Goal: Information Seeking & Learning: Check status

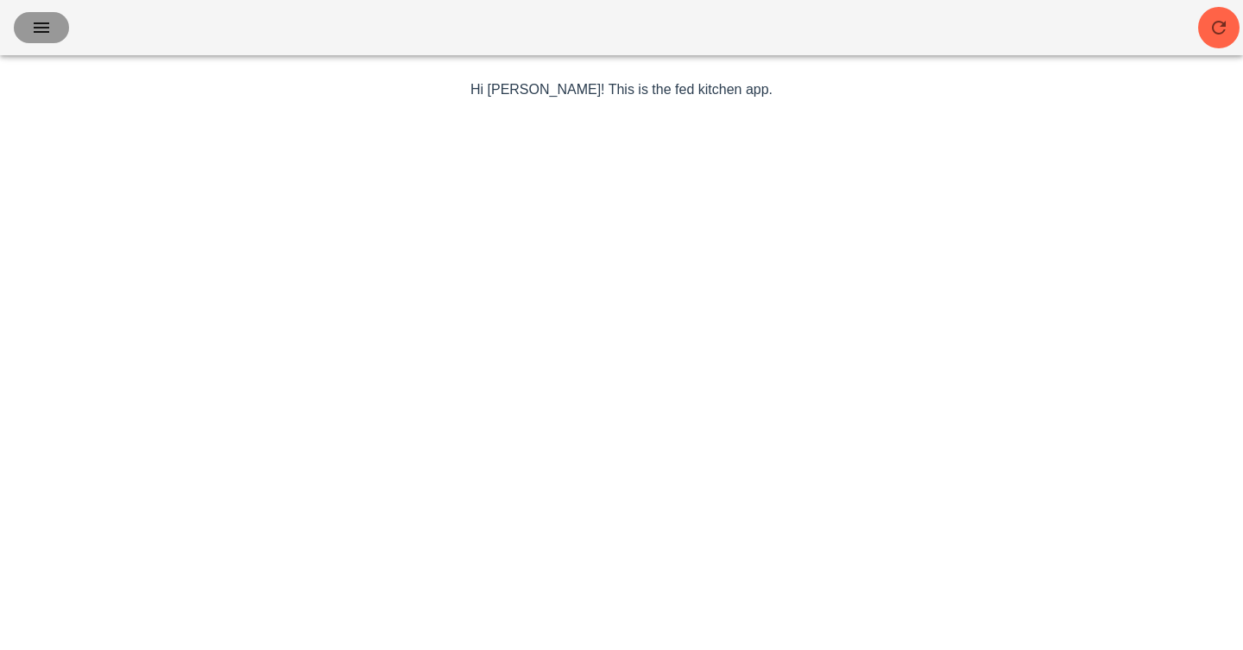
click at [54, 28] on span "button" at bounding box center [42, 27] width 28 height 21
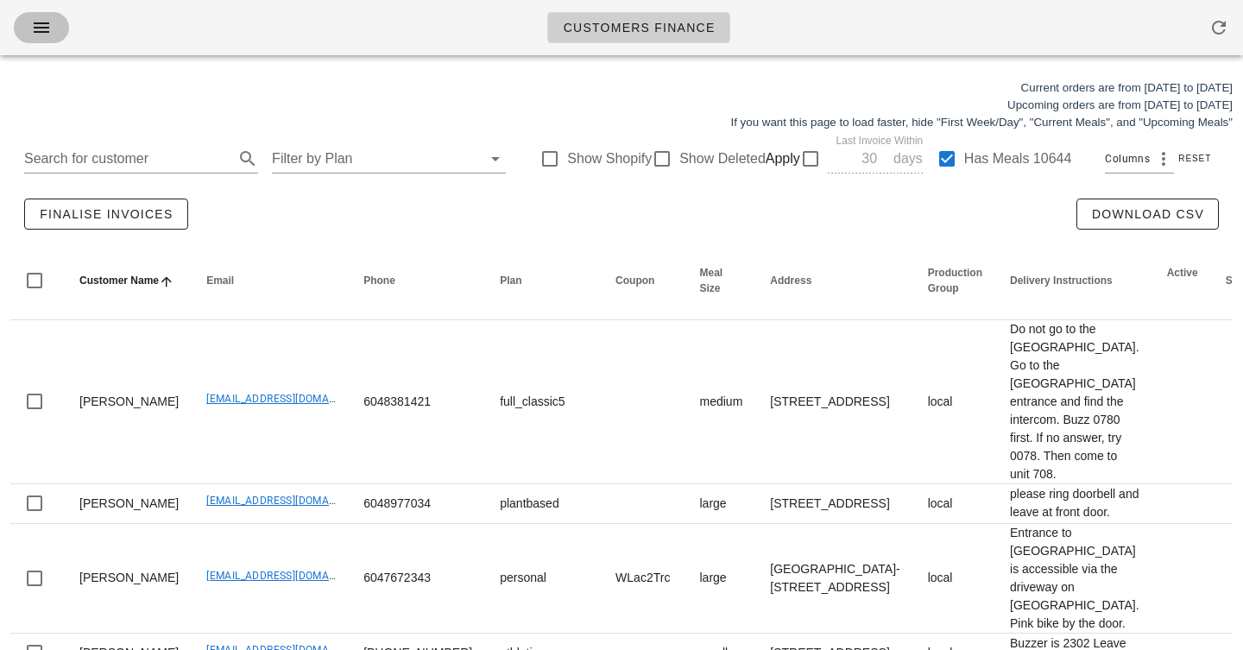
click at [51, 31] on icon "button" at bounding box center [41, 27] width 21 height 21
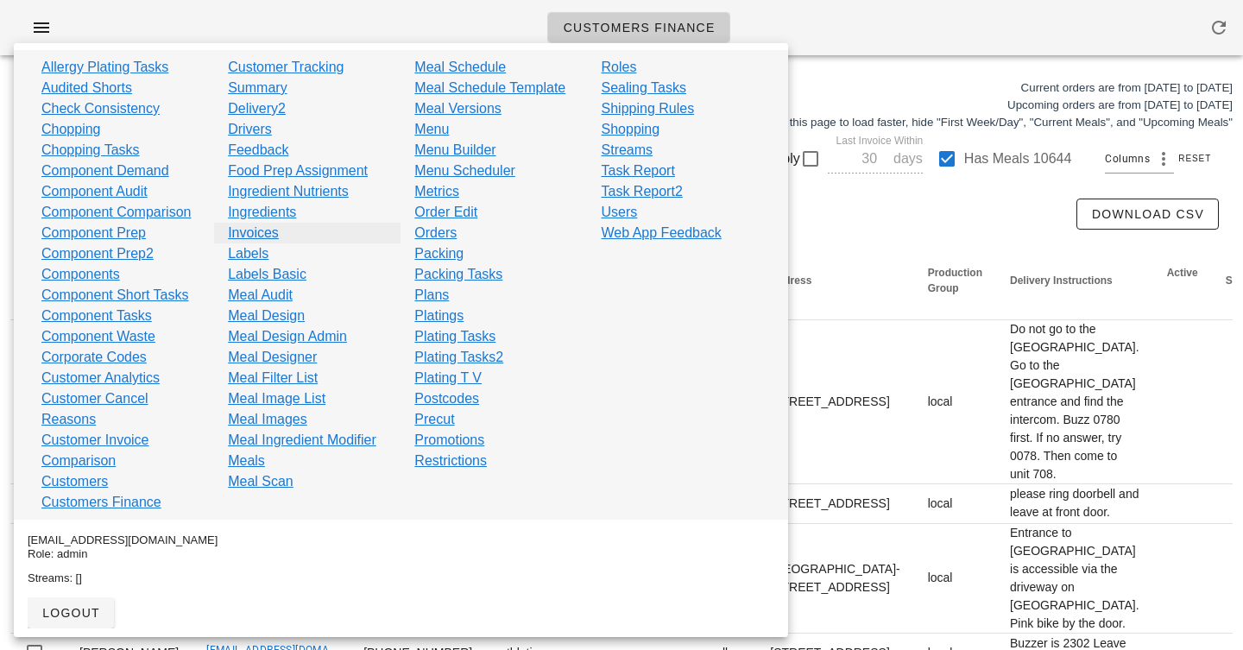
click at [270, 231] on link "Invoices" at bounding box center [253, 233] width 51 height 21
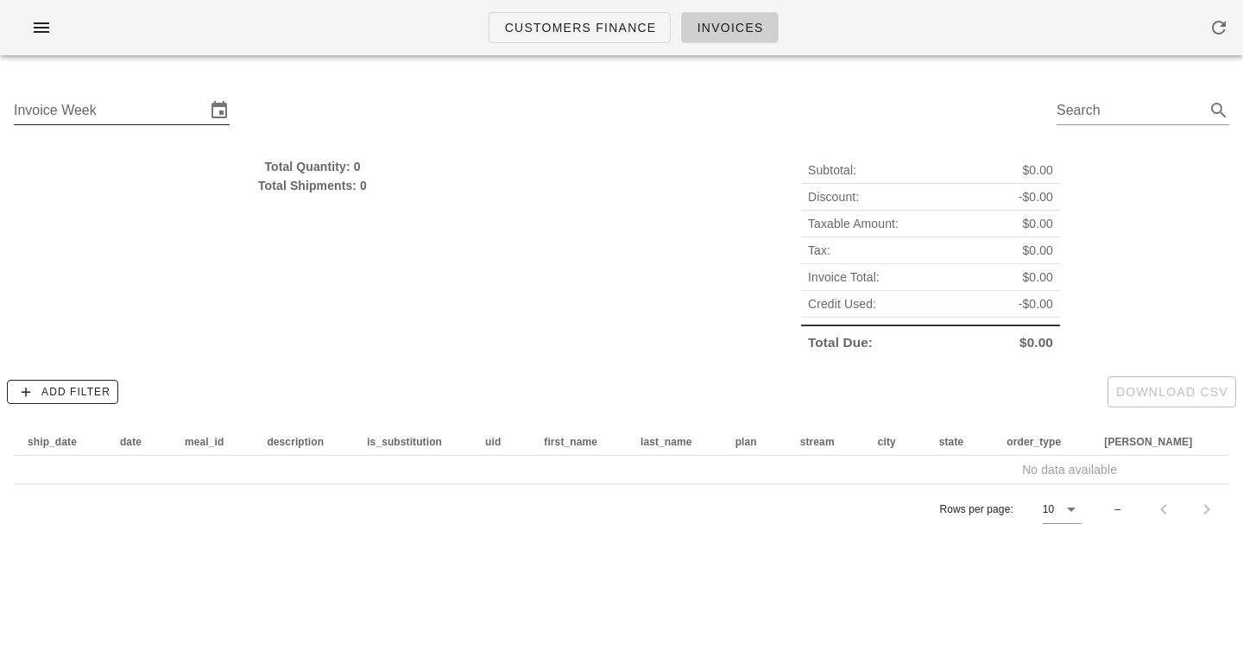
click at [126, 104] on input "Invoice Week" at bounding box center [110, 111] width 192 height 28
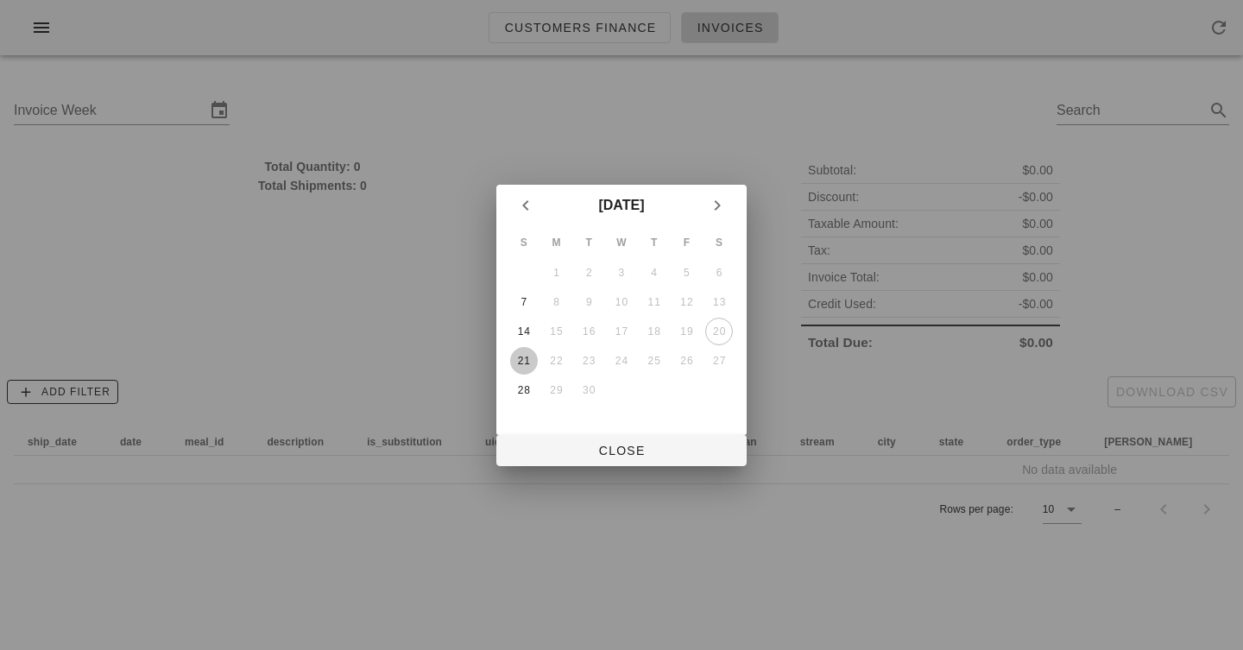
click at [532, 368] on button "21" at bounding box center [524, 361] width 28 height 28
click at [591, 439] on button "Close" at bounding box center [621, 450] width 250 height 31
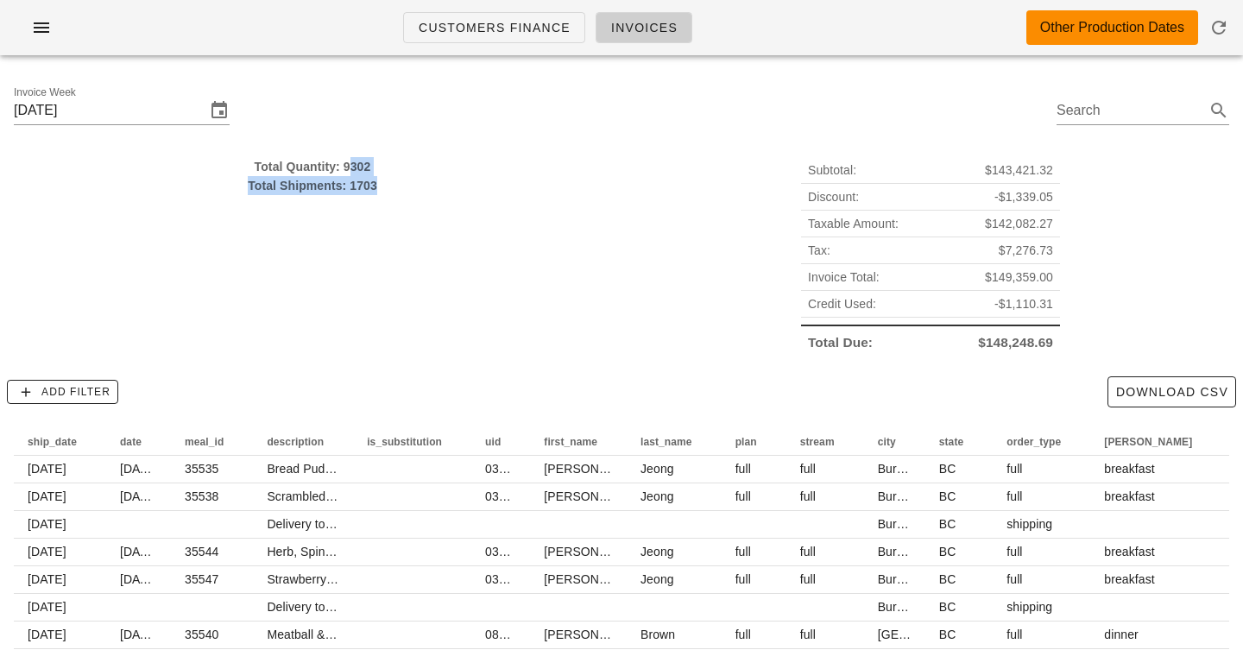
drag, startPoint x: 351, startPoint y: 157, endPoint x: 351, endPoint y: 262, distance: 105.3
click at [351, 262] on div "Total Quantity: 9302 Total Shipments: 1703" at bounding box center [312, 256] width 618 height 219
click at [171, 100] on input "Sunday September 21" at bounding box center [110, 111] width 192 height 28
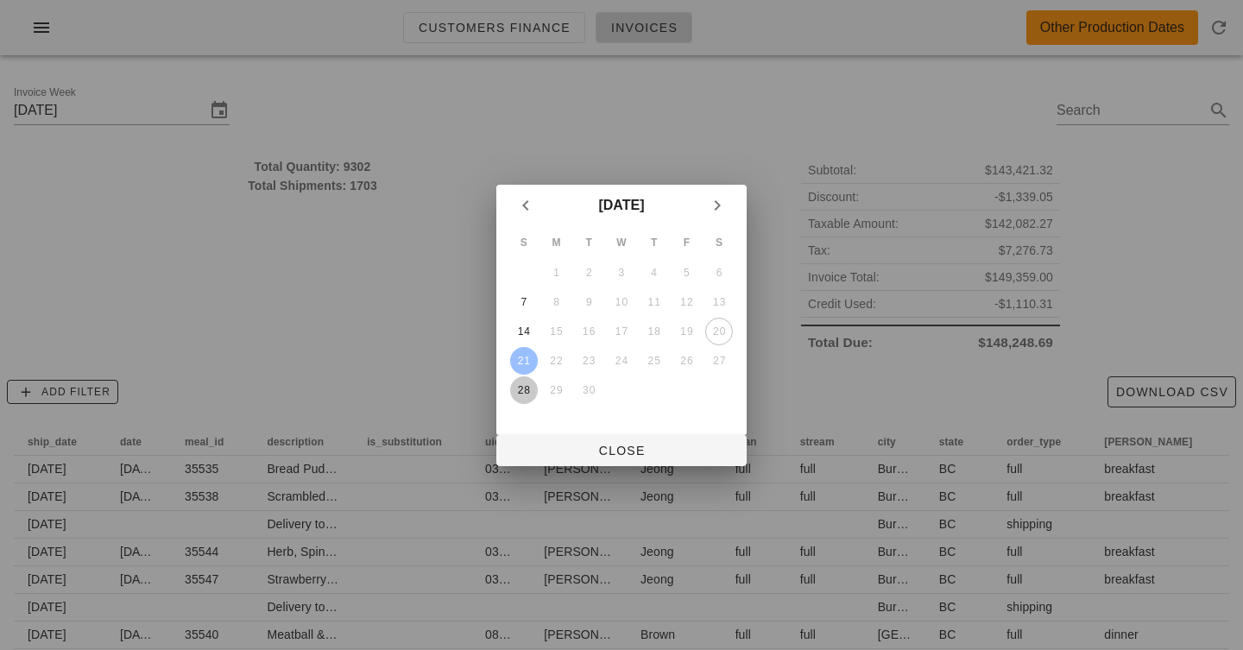
click at [523, 384] on div "28" at bounding box center [524, 390] width 28 height 12
click at [524, 384] on div "28" at bounding box center [524, 390] width 28 height 12
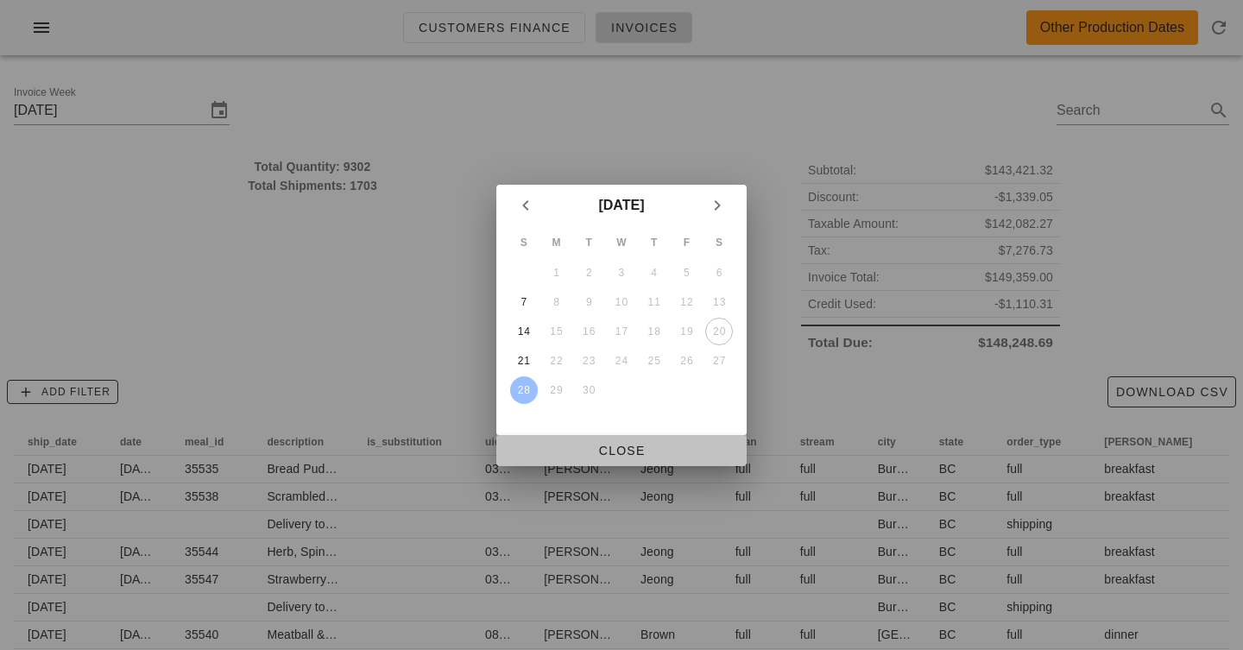
click at [612, 448] on span "Close" at bounding box center [621, 451] width 223 height 14
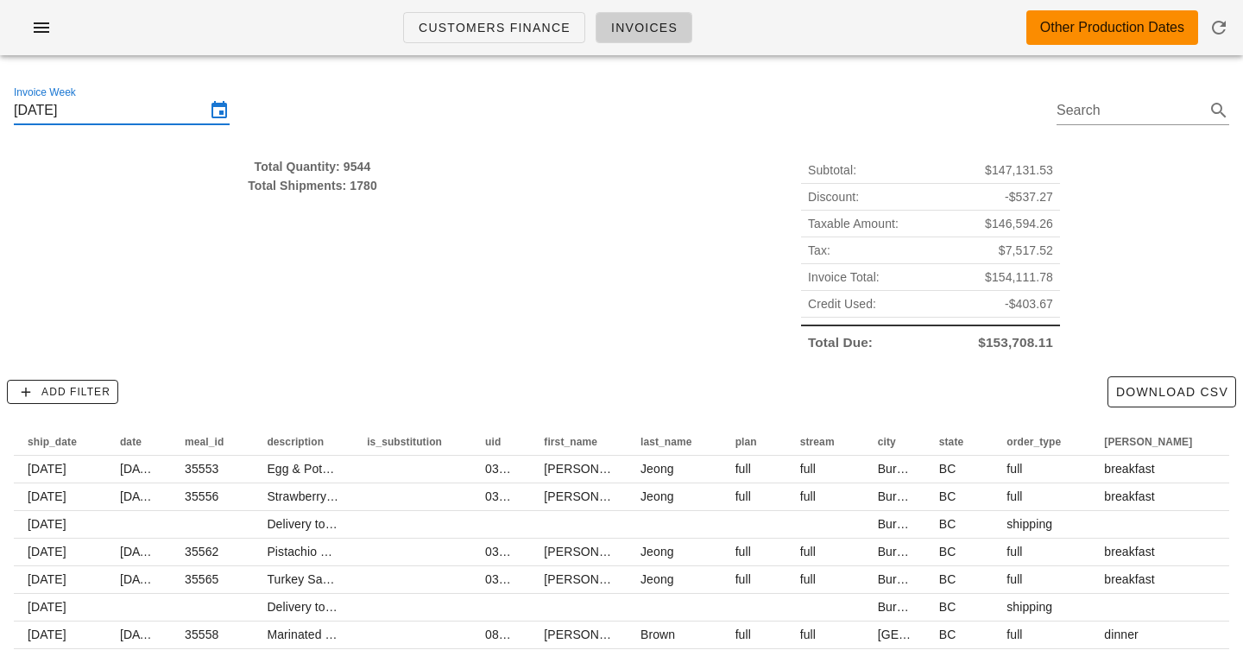
click at [139, 117] on input "Sunday September 28" at bounding box center [110, 111] width 192 height 28
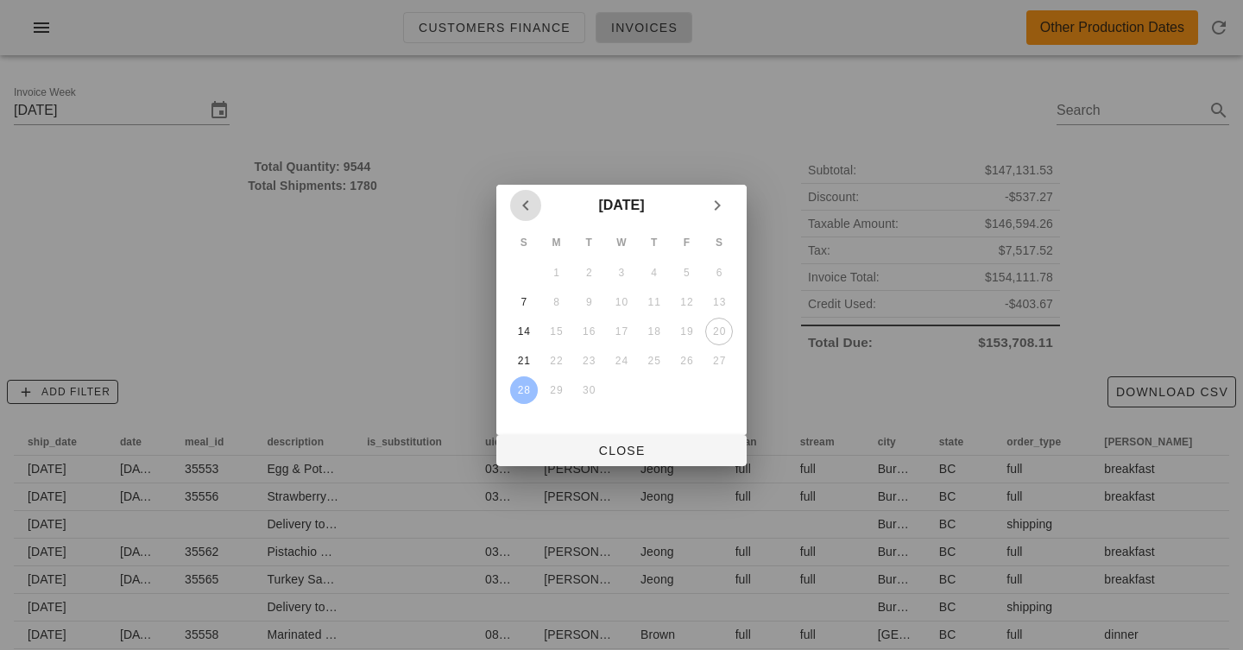
click at [534, 202] on icon "Previous month" at bounding box center [525, 205] width 21 height 21
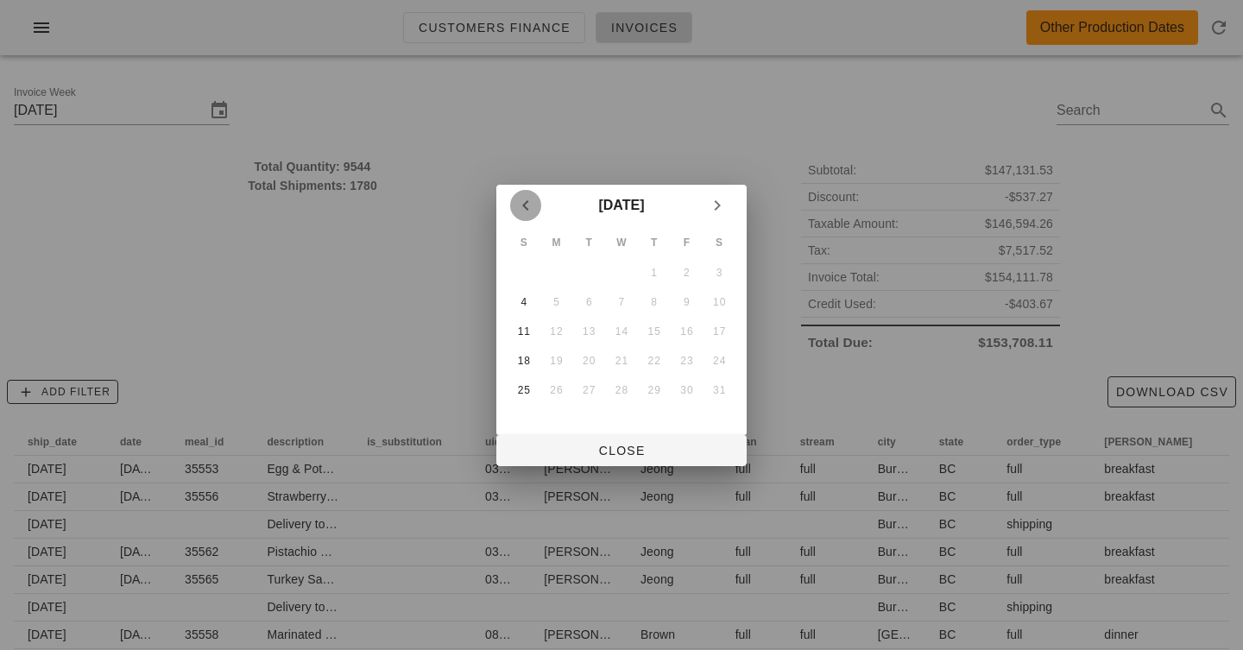
click at [534, 202] on icon "Previous month" at bounding box center [525, 205] width 21 height 21
click at [524, 393] on div "23" at bounding box center [524, 390] width 28 height 12
click at [586, 465] on div at bounding box center [621, 325] width 1243 height 650
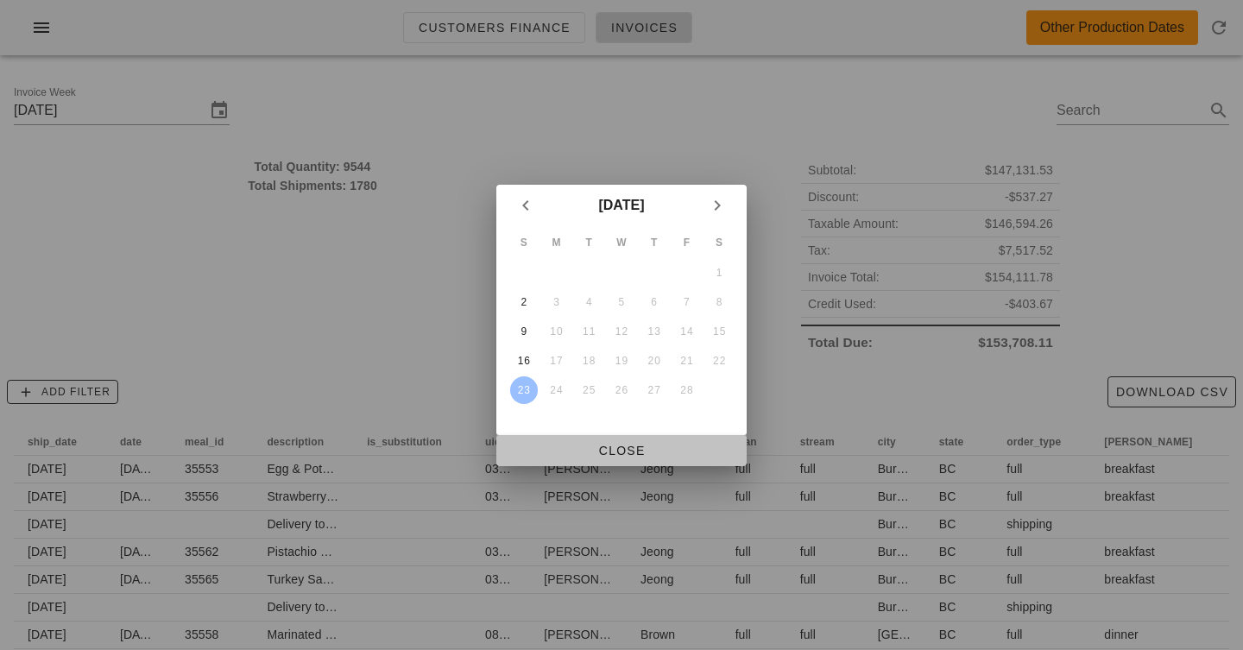
click at [578, 448] on span "Close" at bounding box center [621, 451] width 223 height 14
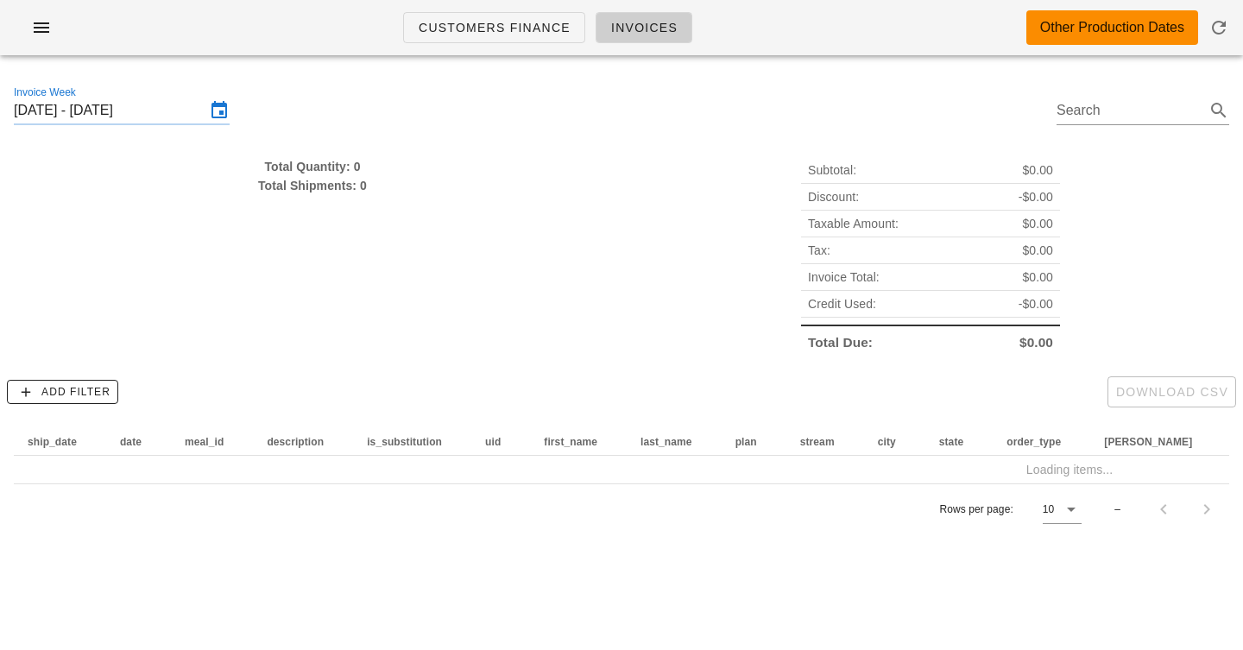
scroll to position [0, 83]
click at [157, 113] on input "Sunday February 23 - Sunday September 28" at bounding box center [110, 111] width 192 height 28
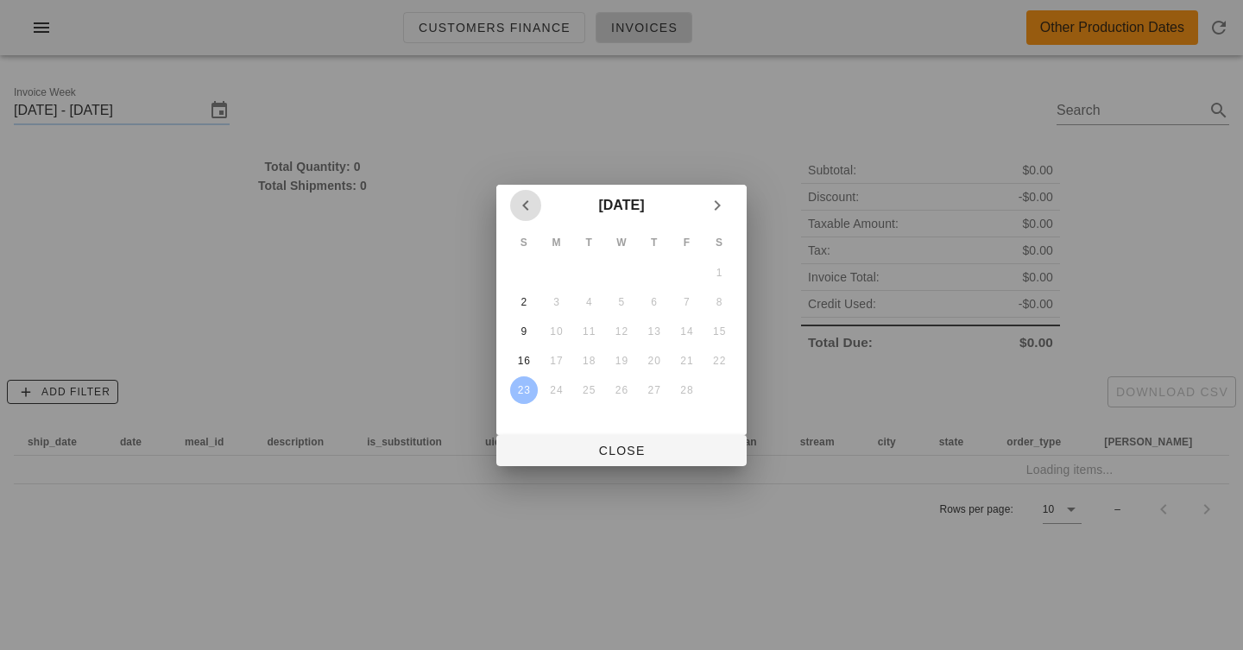
scroll to position [0, 0]
click at [525, 384] on div "23" at bounding box center [524, 390] width 28 height 12
click at [526, 359] on div "16" at bounding box center [524, 361] width 28 height 12
click at [526, 361] on div "16" at bounding box center [524, 361] width 28 height 12
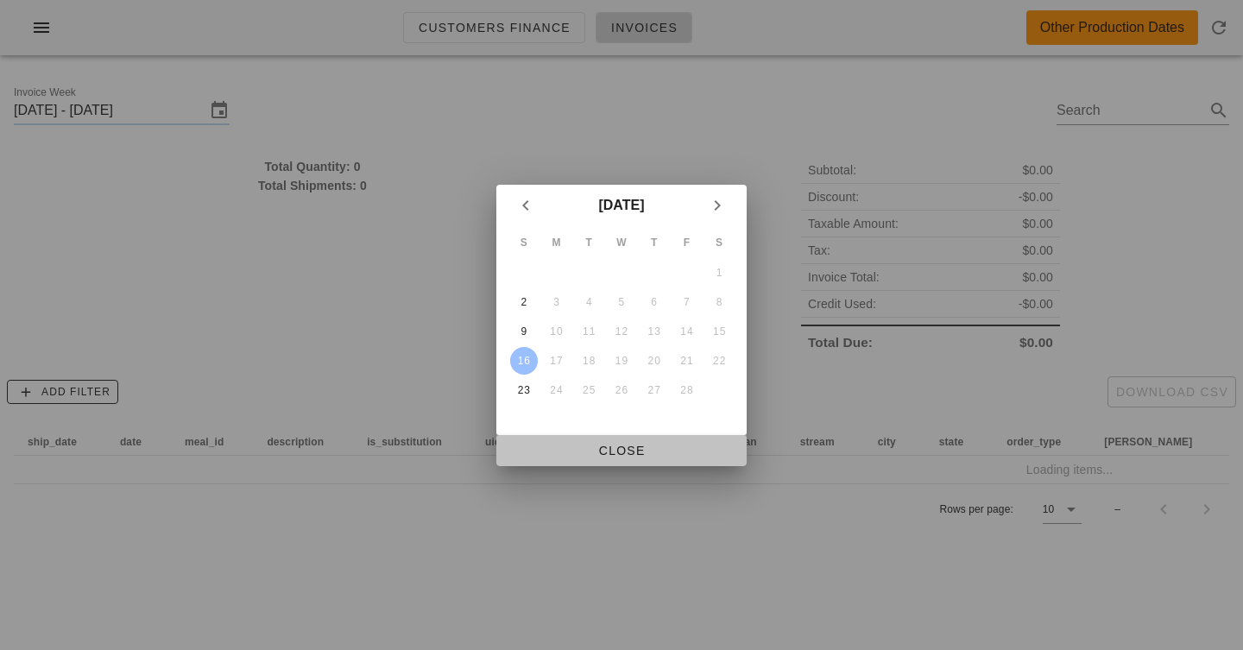
click at [619, 444] on span "Close" at bounding box center [621, 451] width 223 height 14
type input "Sunday February 16"
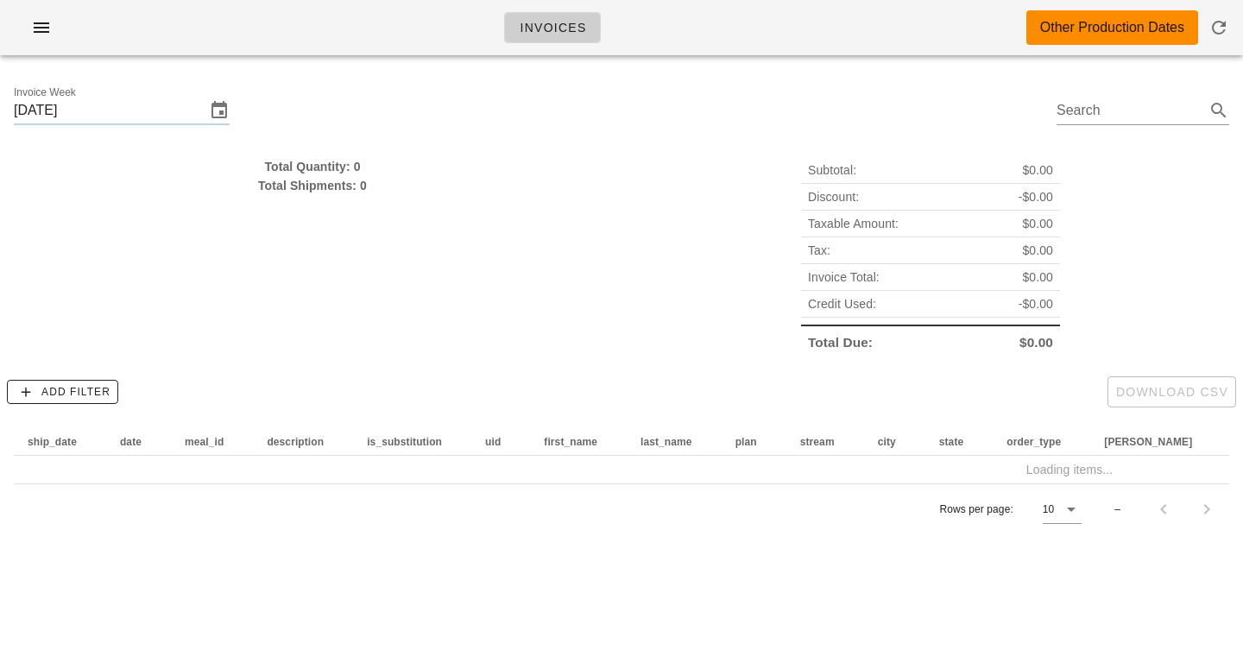
click at [363, 93] on div "Invoice Week Sunday February 16 Search" at bounding box center [621, 113] width 1243 height 88
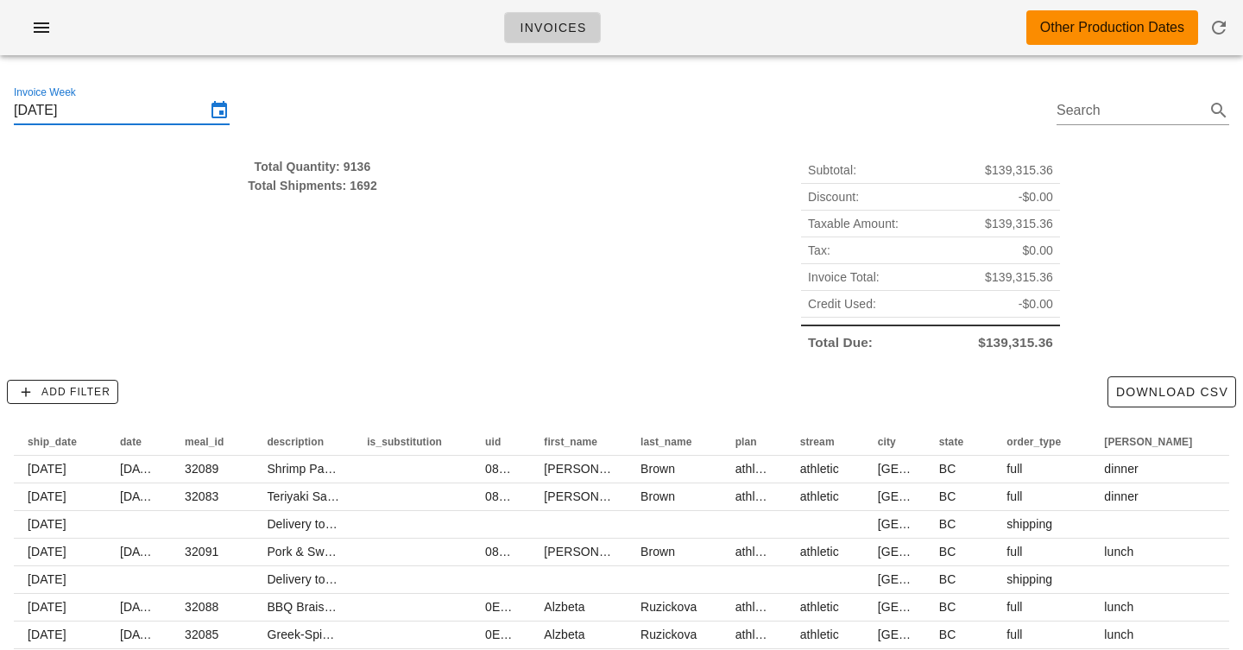
click at [154, 110] on input "[DATE]" at bounding box center [110, 111] width 192 height 28
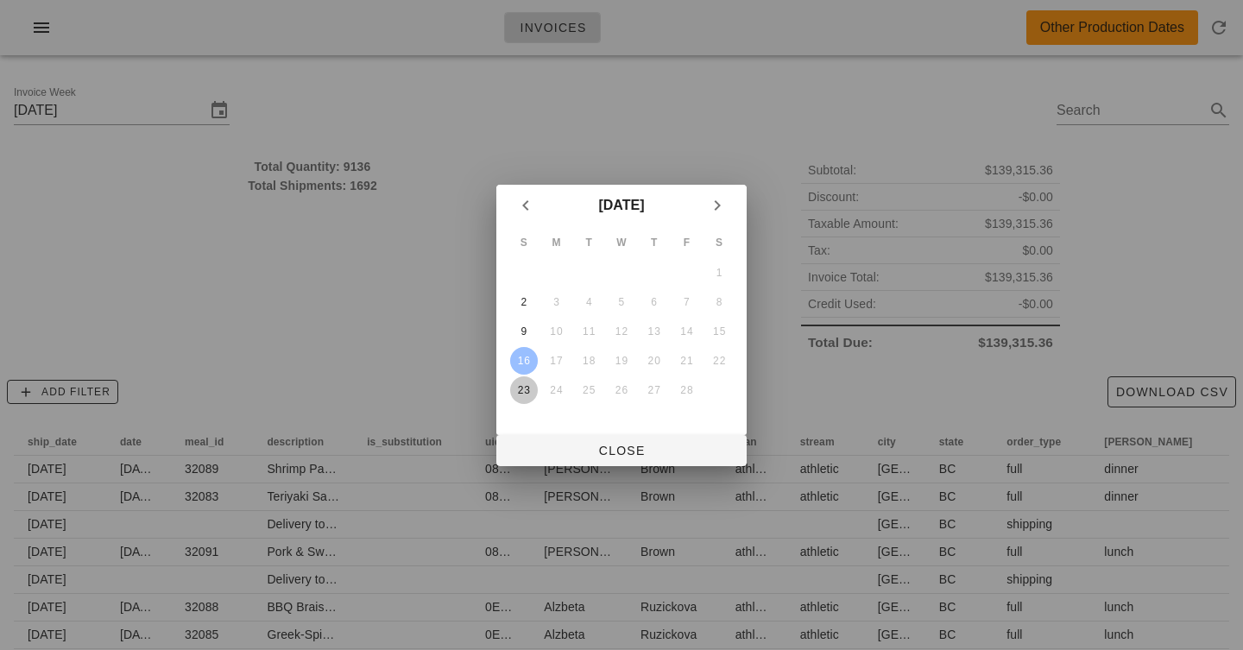
click at [520, 387] on div "23" at bounding box center [524, 390] width 28 height 12
click at [531, 393] on div "23" at bounding box center [524, 390] width 28 height 12
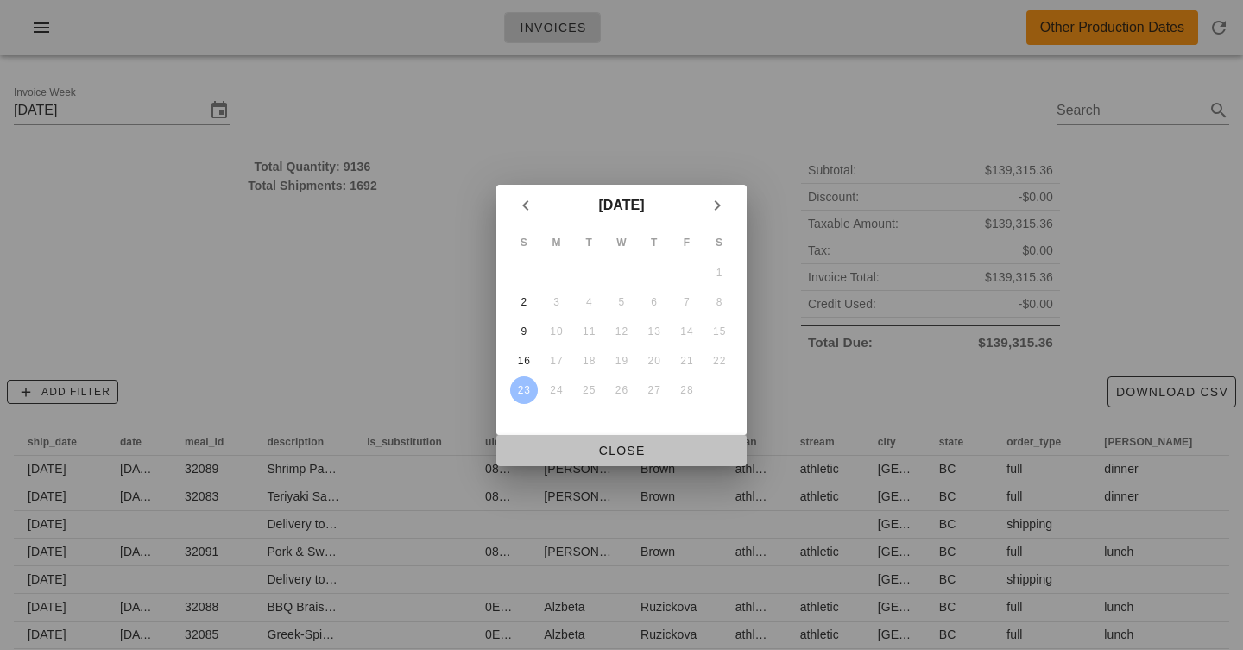
click at [619, 454] on span "Close" at bounding box center [621, 451] width 223 height 14
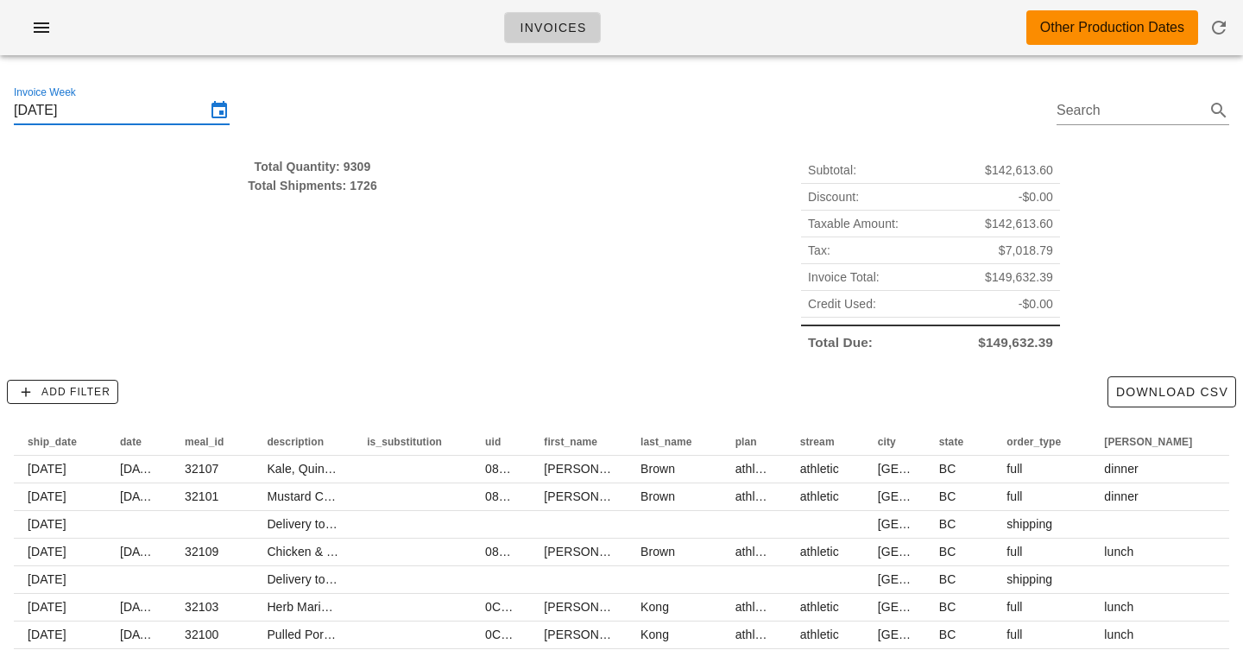
click at [174, 106] on input "Sunday February 23" at bounding box center [110, 111] width 192 height 28
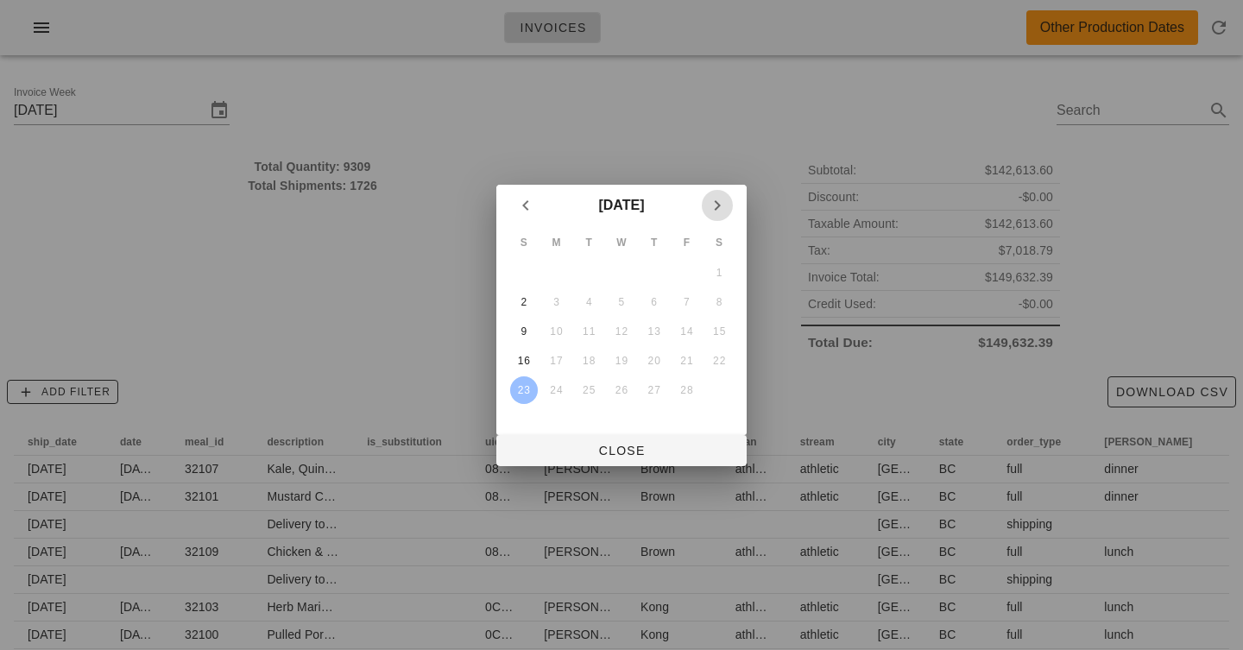
click at [722, 211] on icon "Next month" at bounding box center [717, 205] width 21 height 21
click at [528, 300] on div "2" at bounding box center [524, 302] width 28 height 12
click at [521, 338] on button "9" at bounding box center [524, 332] width 28 height 28
click at [521, 300] on div "2" at bounding box center [524, 302] width 28 height 12
click at [522, 302] on div "2" at bounding box center [524, 302] width 28 height 12
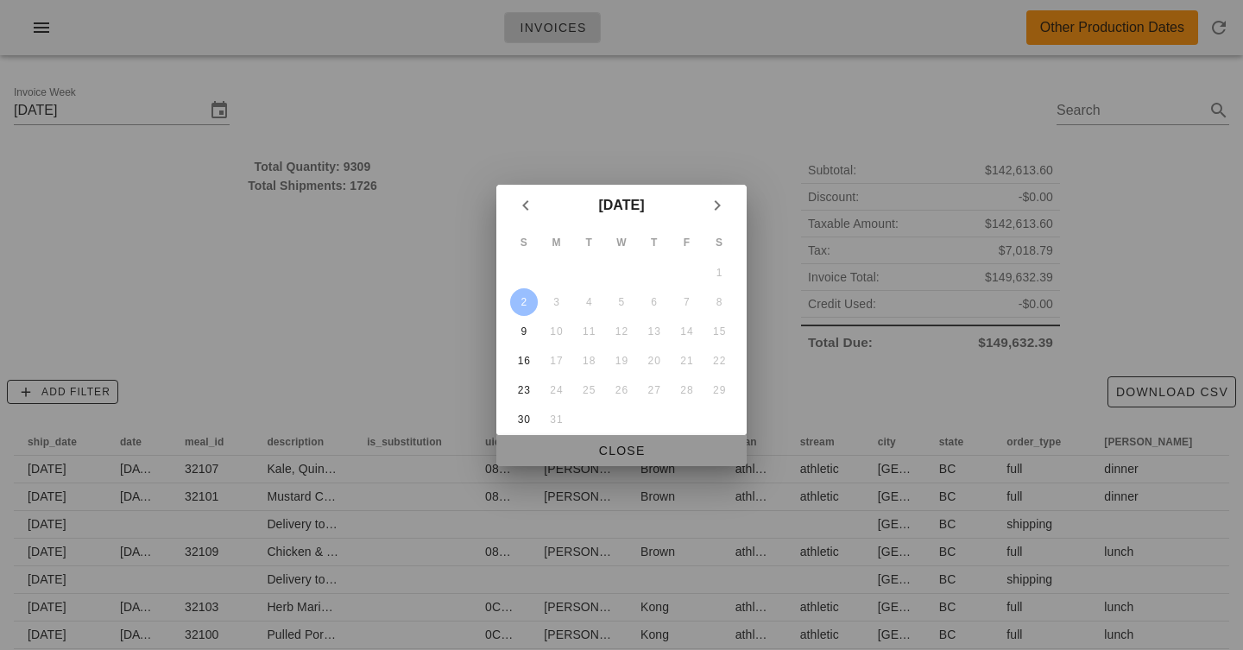
click at [629, 459] on button "Close" at bounding box center [621, 450] width 250 height 31
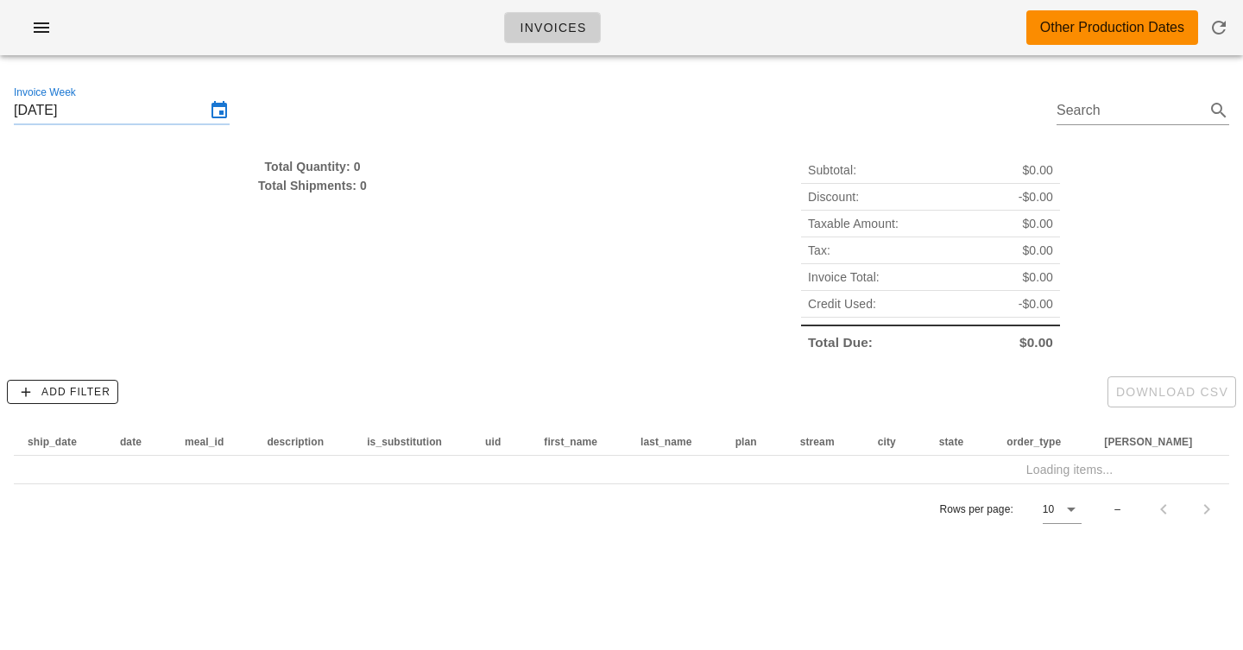
click at [662, 28] on div "Invoices Other Production Dates" at bounding box center [621, 27] width 1243 height 55
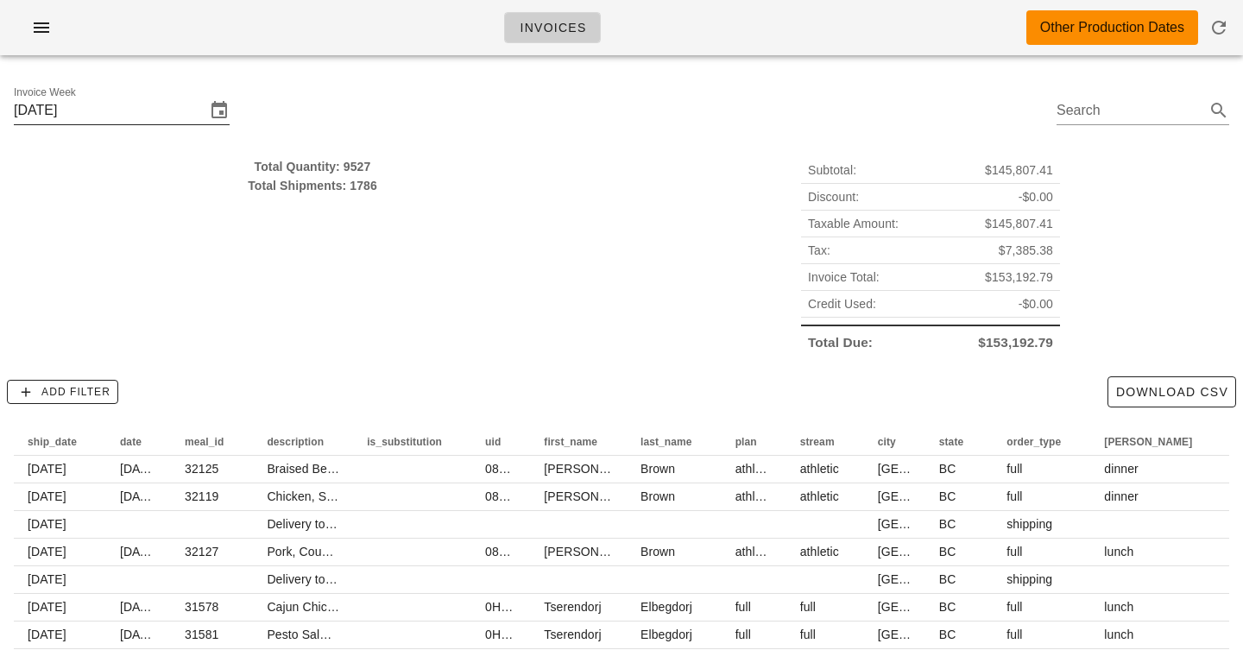
click at [99, 107] on input "Sunday March 2" at bounding box center [110, 111] width 192 height 28
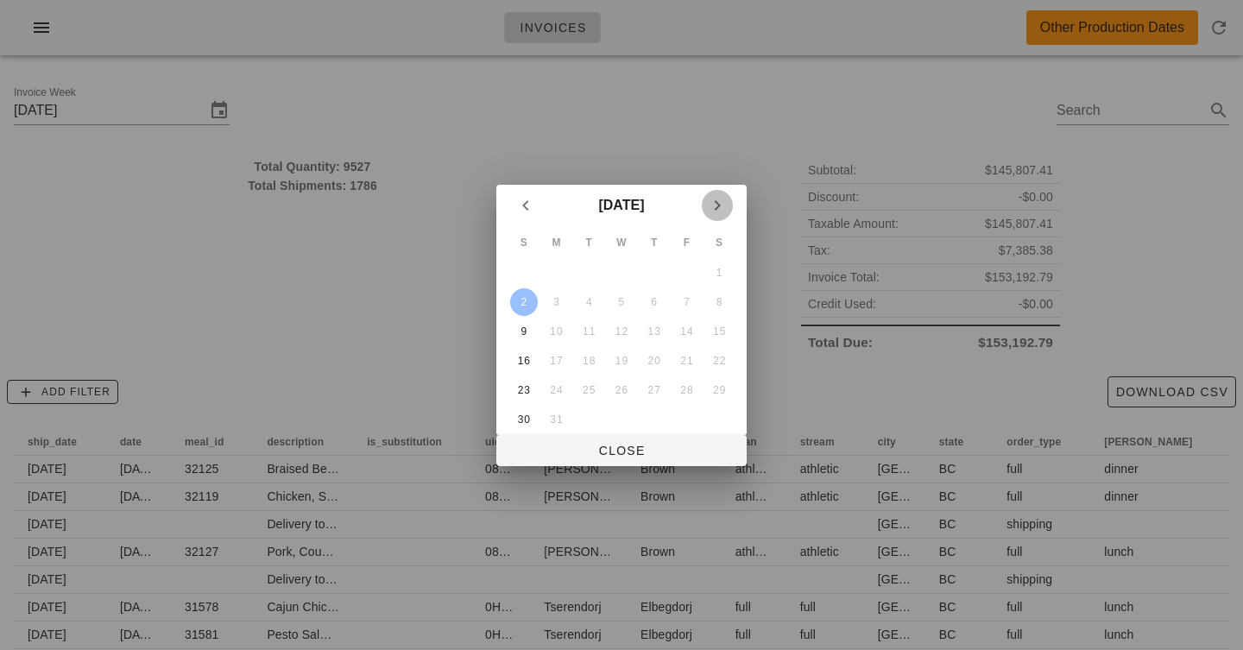
click at [721, 202] on icon "Next month" at bounding box center [717, 205] width 21 height 21
click at [720, 202] on icon "Next month" at bounding box center [717, 205] width 21 height 21
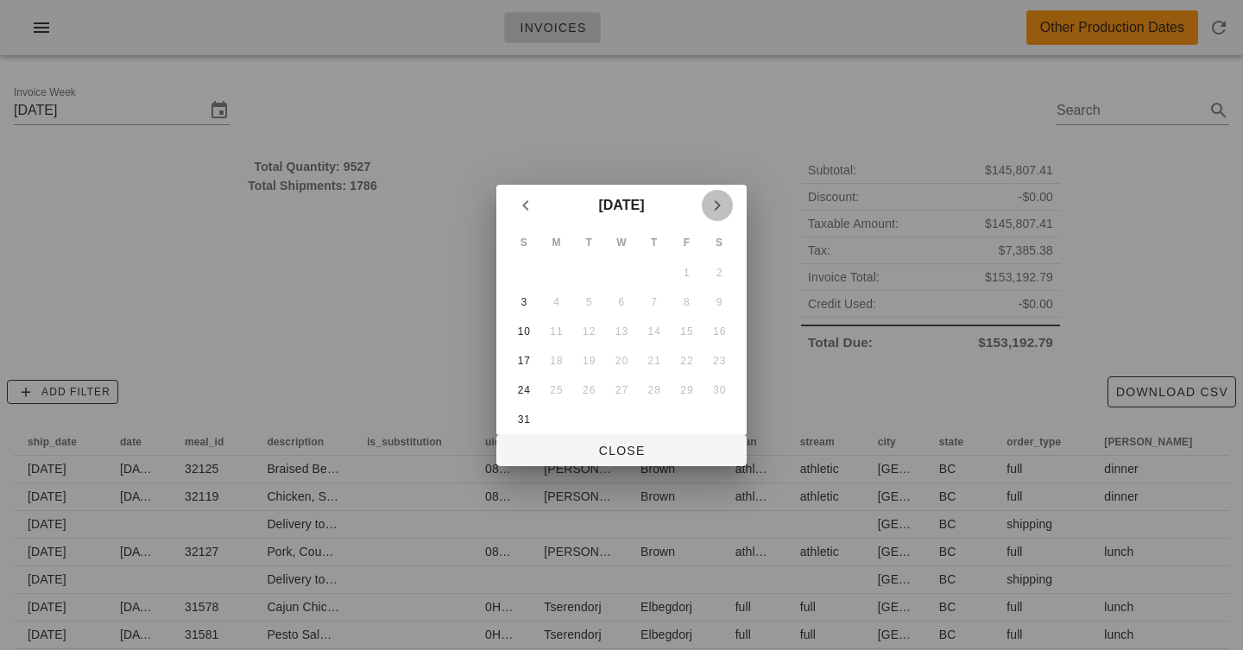
click at [720, 202] on icon "Next month" at bounding box center [717, 205] width 21 height 21
click at [515, 205] on icon "Previous month" at bounding box center [525, 205] width 21 height 21
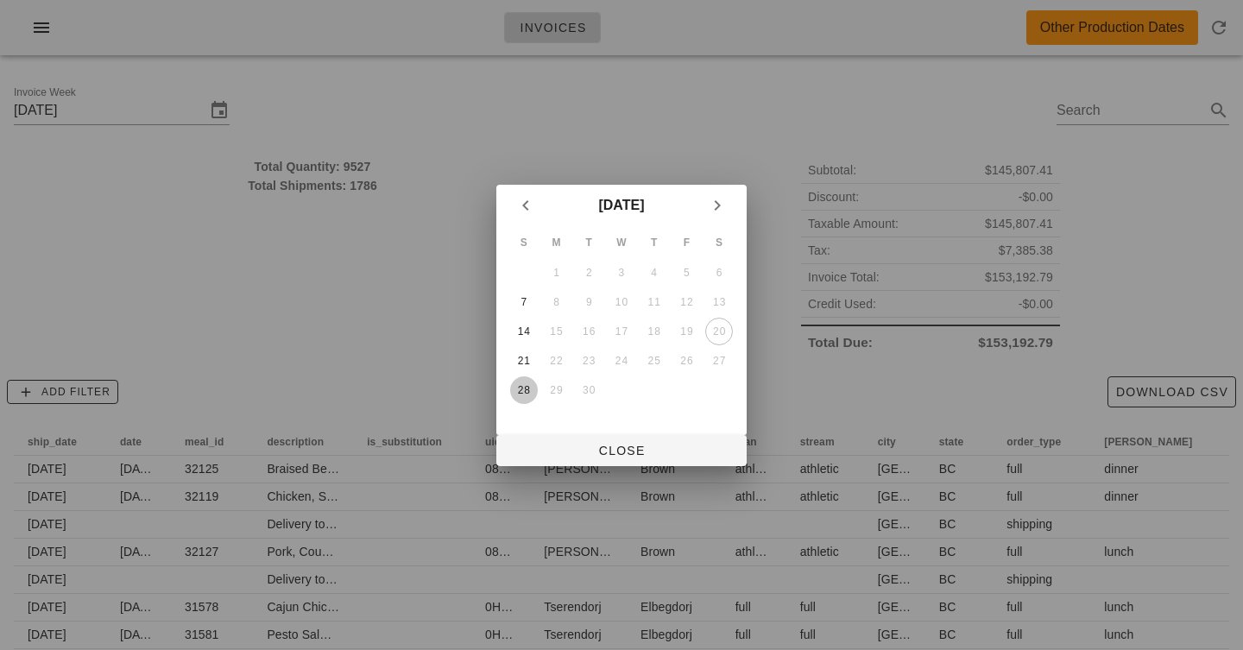
click at [524, 392] on div "28" at bounding box center [524, 390] width 28 height 12
click at [528, 389] on div "28" at bounding box center [524, 390] width 28 height 12
click at [592, 458] on span "Close" at bounding box center [621, 451] width 223 height 14
type input "[DATE]"
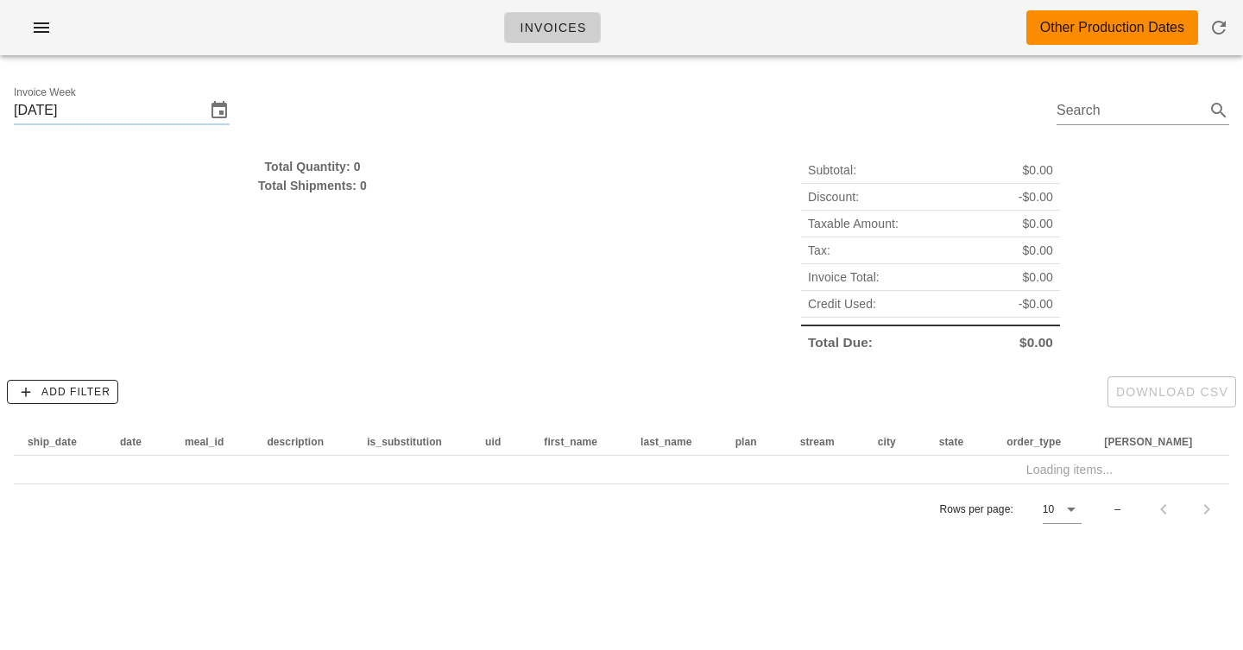
click at [287, 55] on div at bounding box center [621, 34] width 1223 height 48
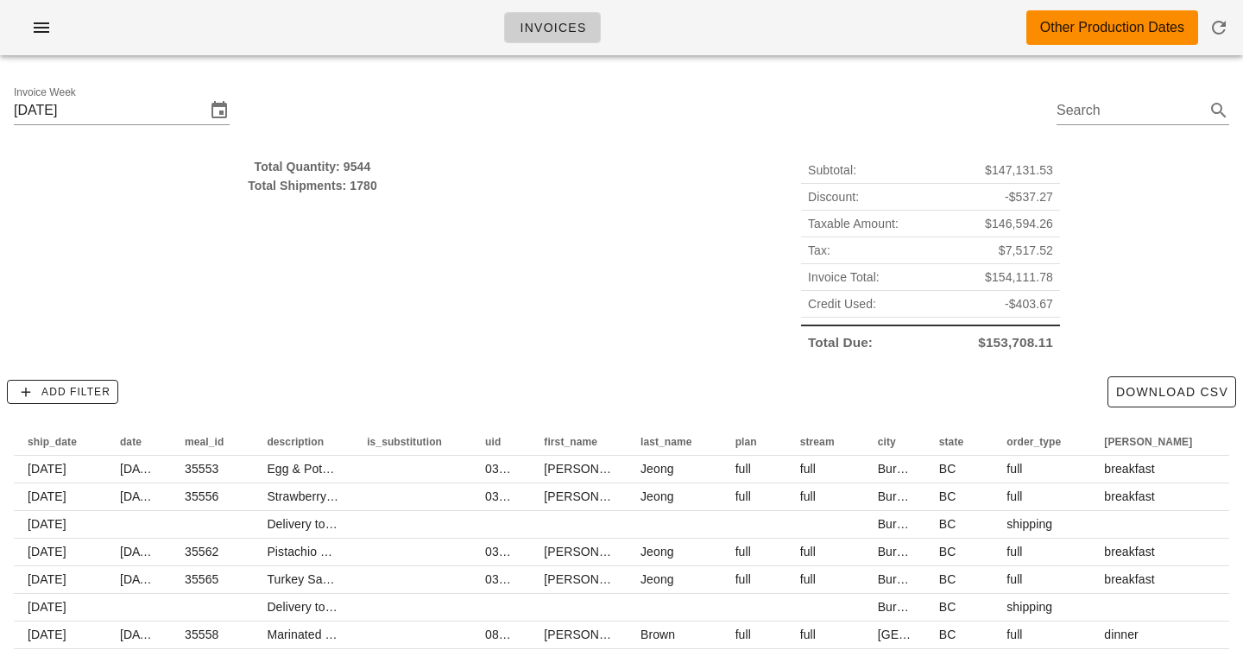
click at [344, 16] on div "Invoices Other Production Dates" at bounding box center [621, 27] width 1243 height 55
click at [83, 401] on button "Add Filter" at bounding box center [62, 392] width 111 height 24
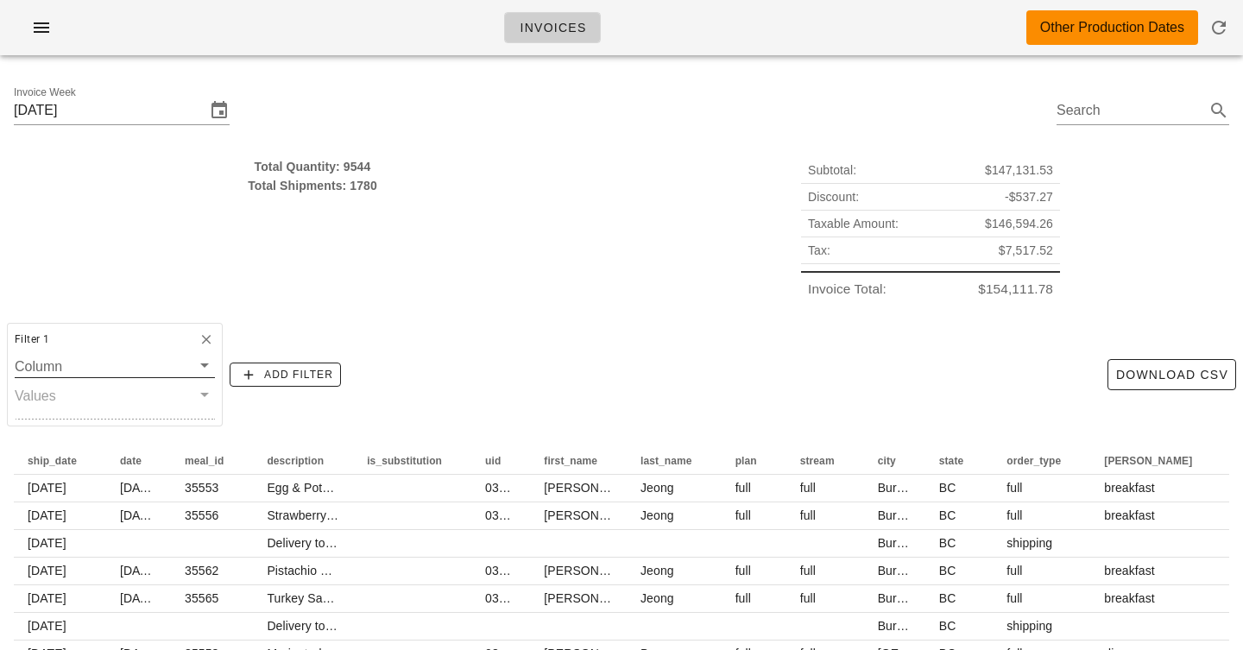
click at [44, 363] on input "Column" at bounding box center [103, 366] width 176 height 22
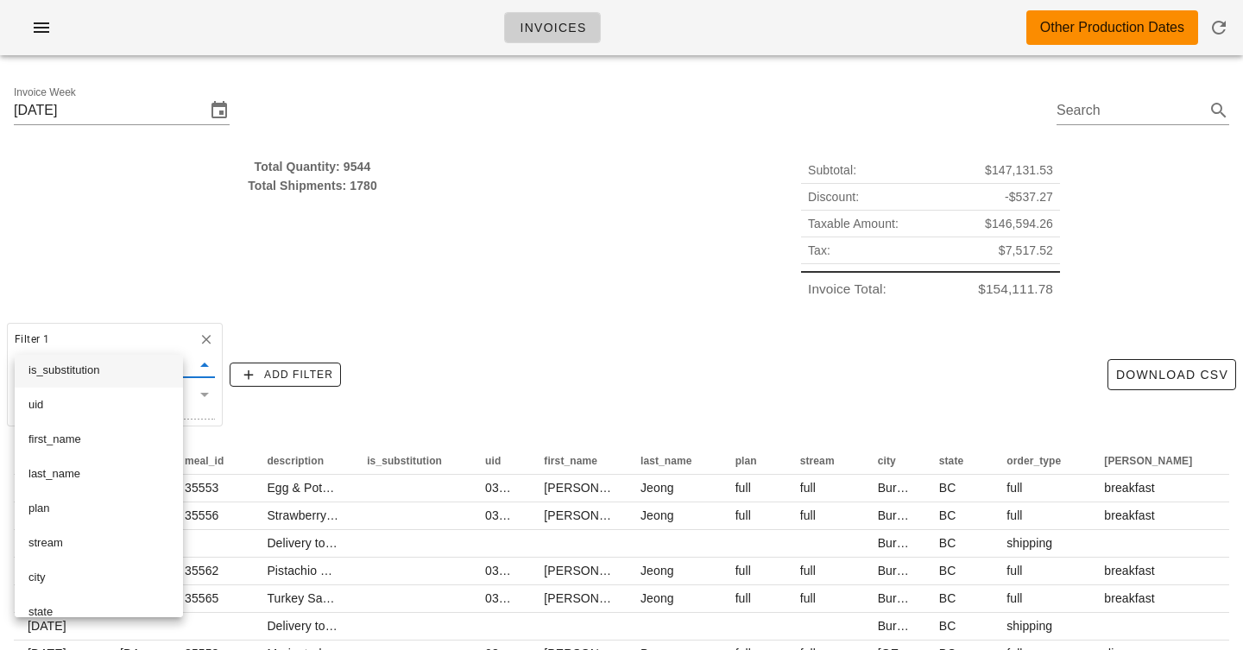
scroll to position [546, 0]
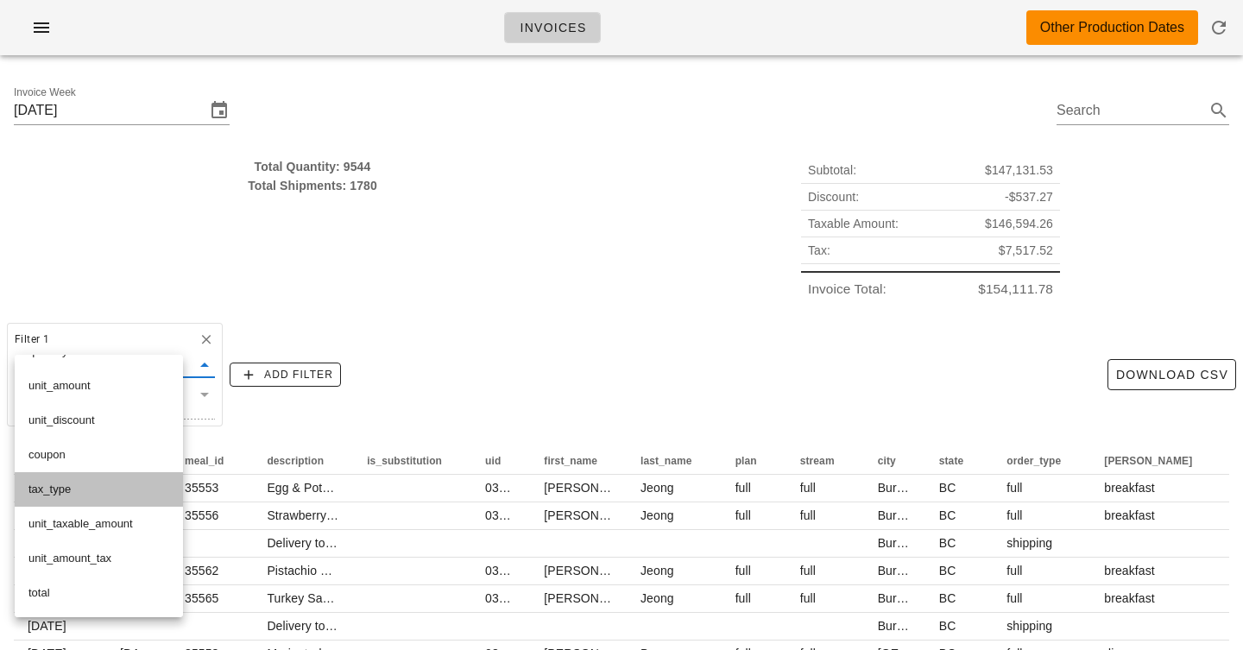
click at [60, 488] on div "tax_type" at bounding box center [98, 490] width 141 height 14
click at [60, 488] on span "[DATE]" at bounding box center [47, 488] width 39 height 14
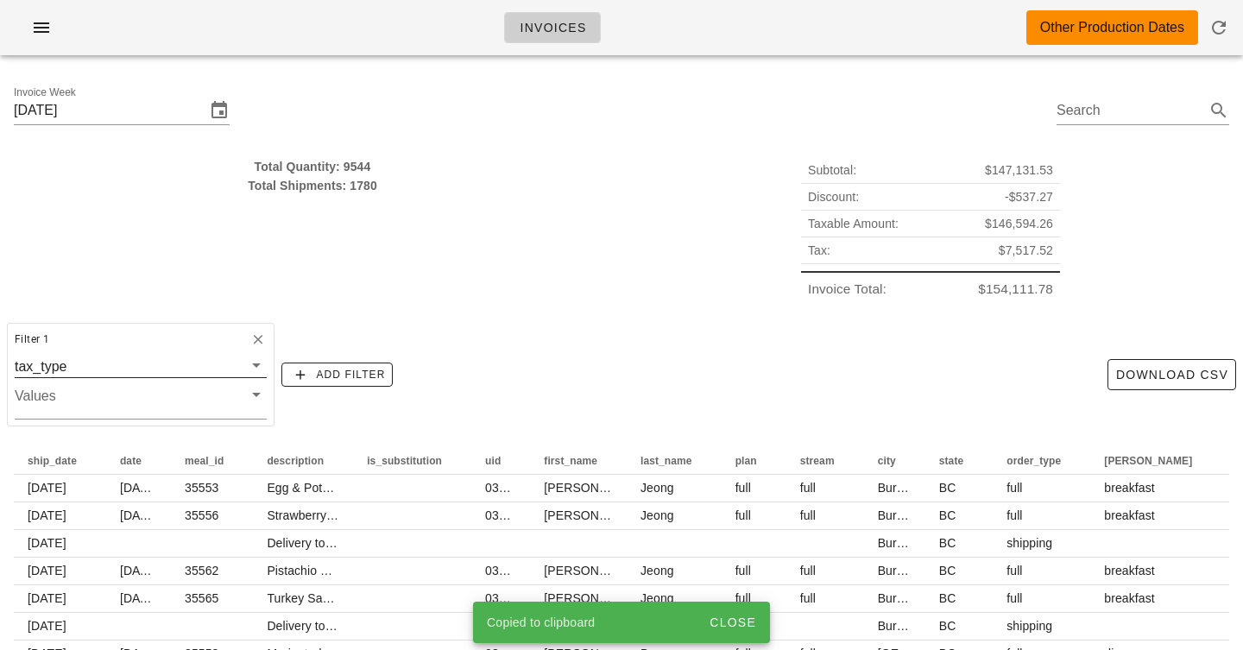
click at [66, 360] on div "tax_type" at bounding box center [41, 367] width 52 height 16
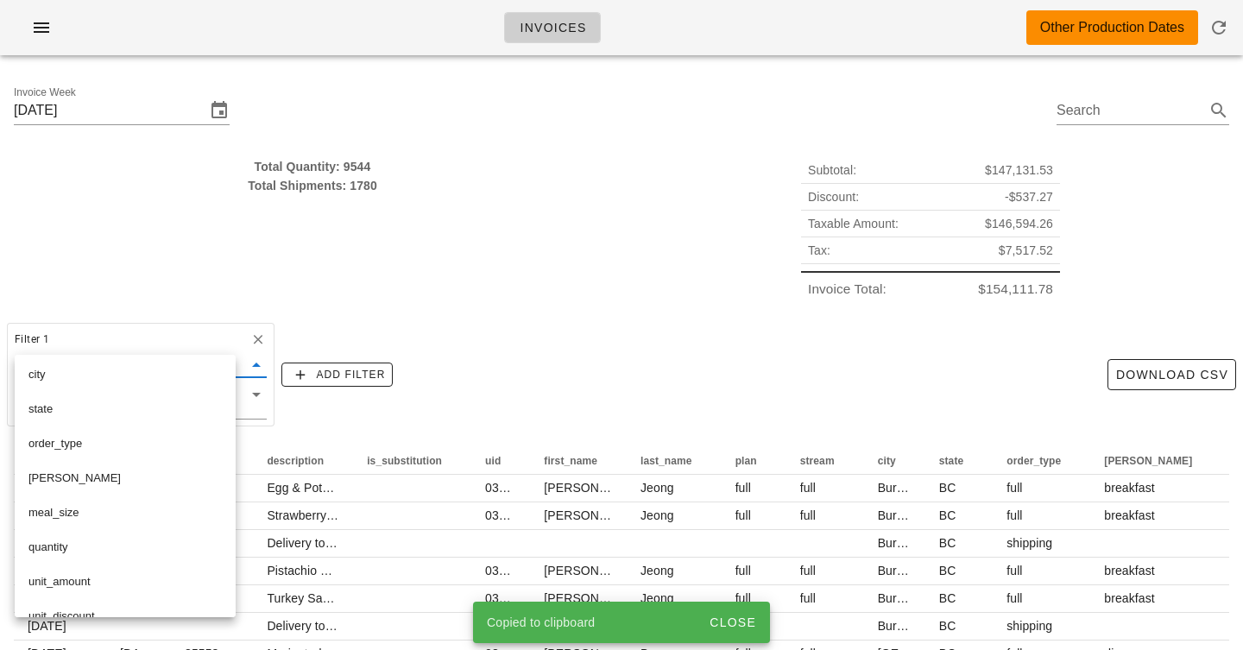
scroll to position [334, 0]
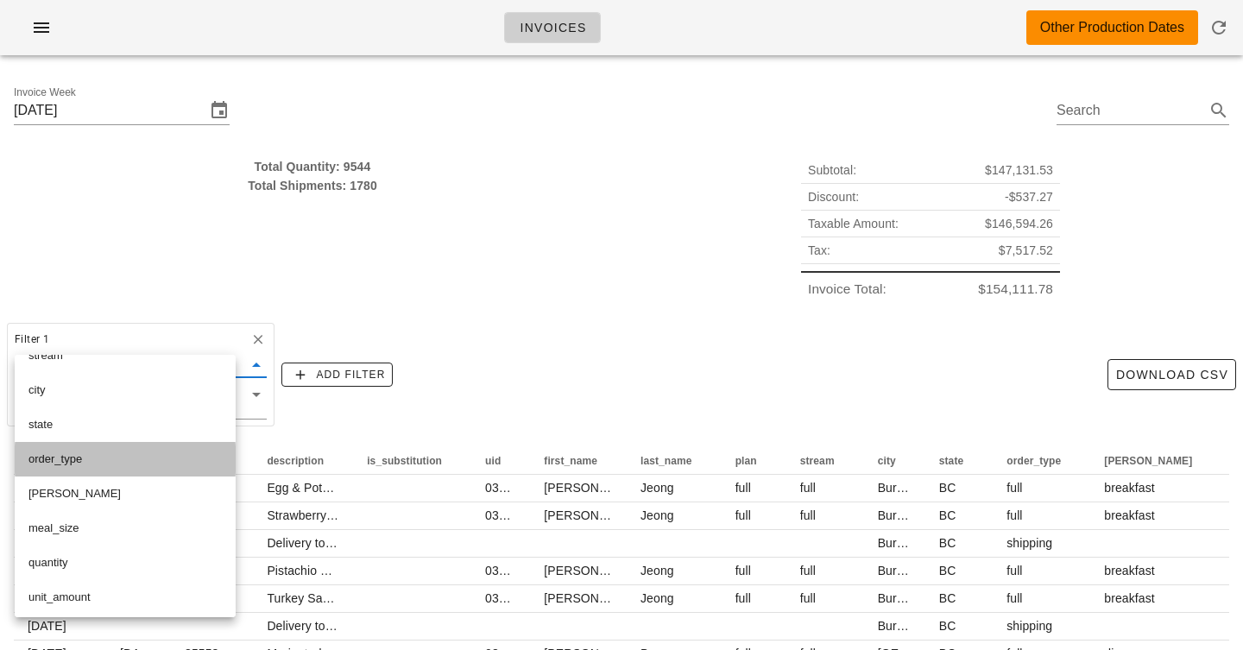
click at [79, 452] on div "order_type" at bounding box center [124, 459] width 193 height 14
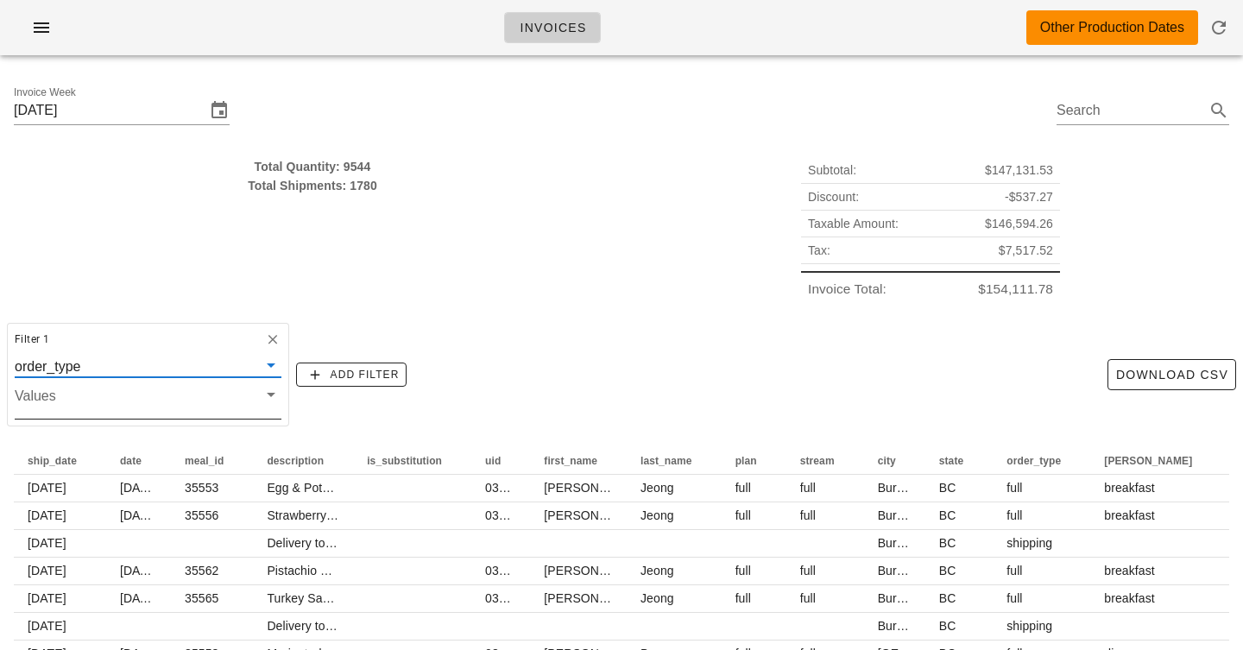
click at [75, 405] on input "Values" at bounding box center [134, 401] width 239 height 22
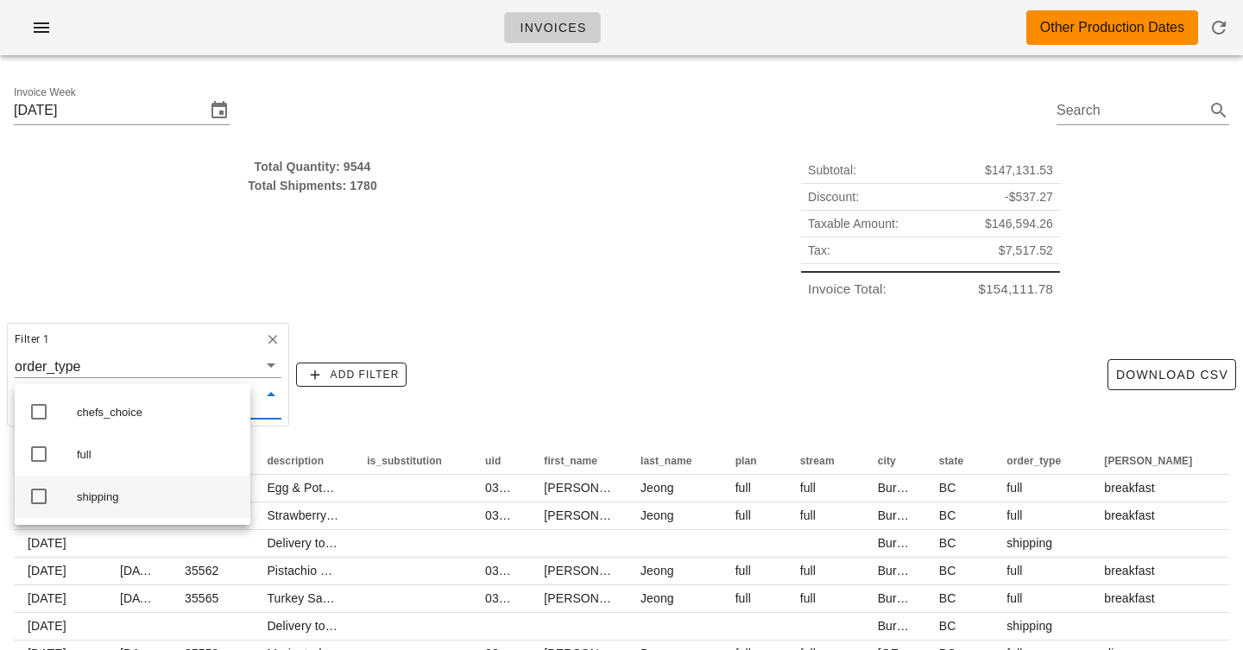
click at [34, 502] on icon at bounding box center [38, 496] width 21 height 21
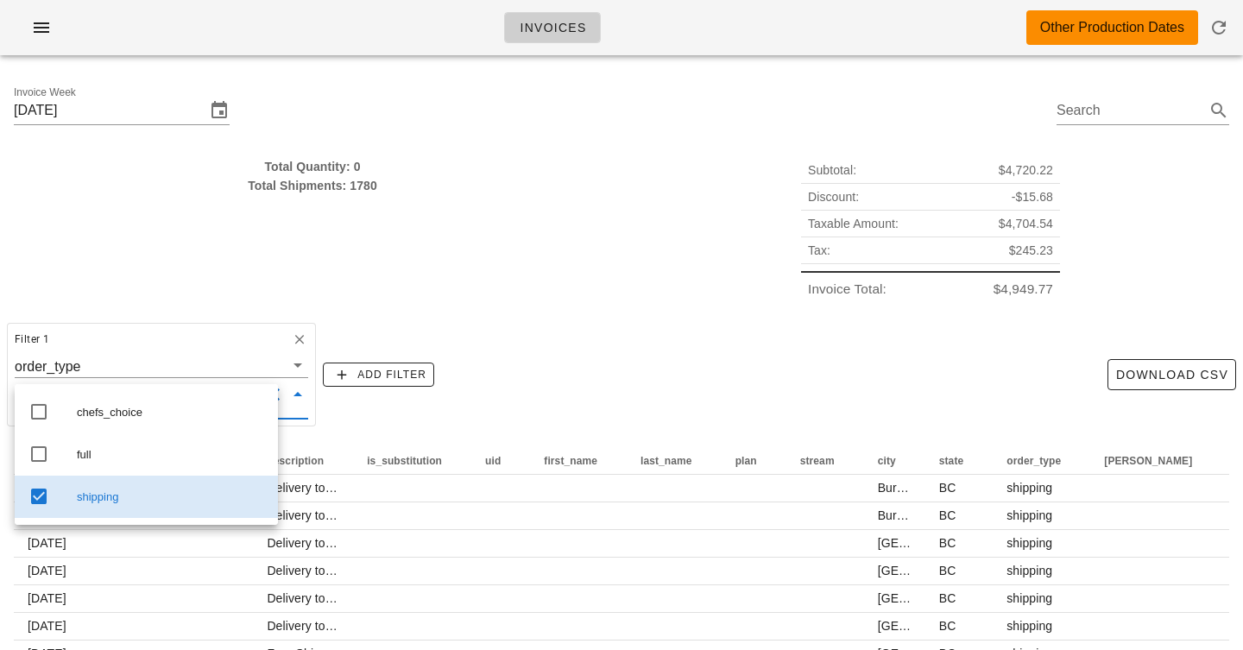
click at [348, 281] on div "Total Quantity: 0 Total Shipments: 1780" at bounding box center [312, 230] width 618 height 166
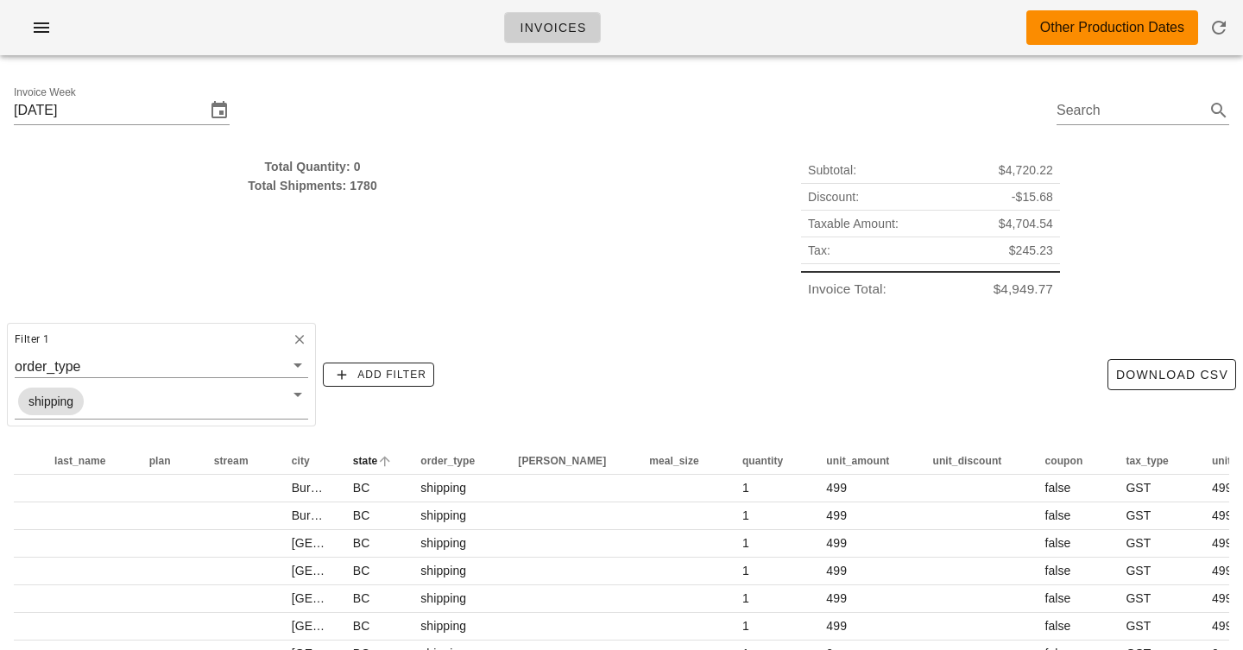
scroll to position [0, 660]
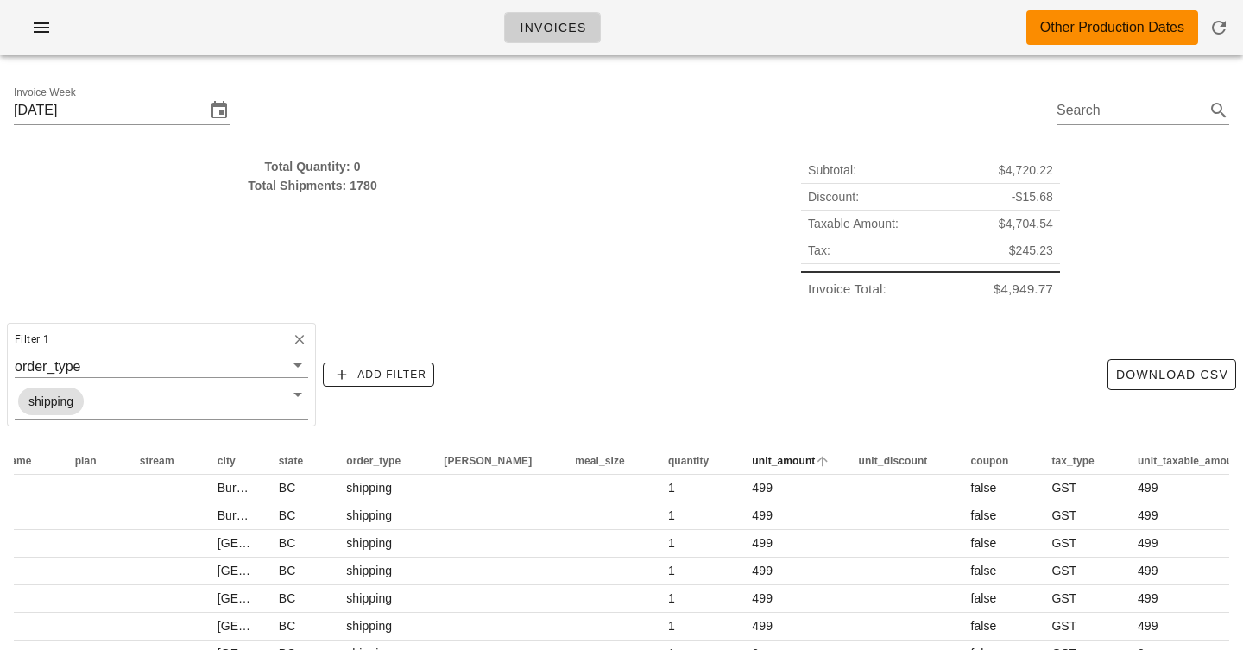
click at [738, 468] on th "unit_amount" at bounding box center [791, 461] width 106 height 28
click at [752, 463] on span "unit_amount" at bounding box center [783, 461] width 63 height 12
click at [202, 365] on input "text" at bounding box center [185, 366] width 200 height 22
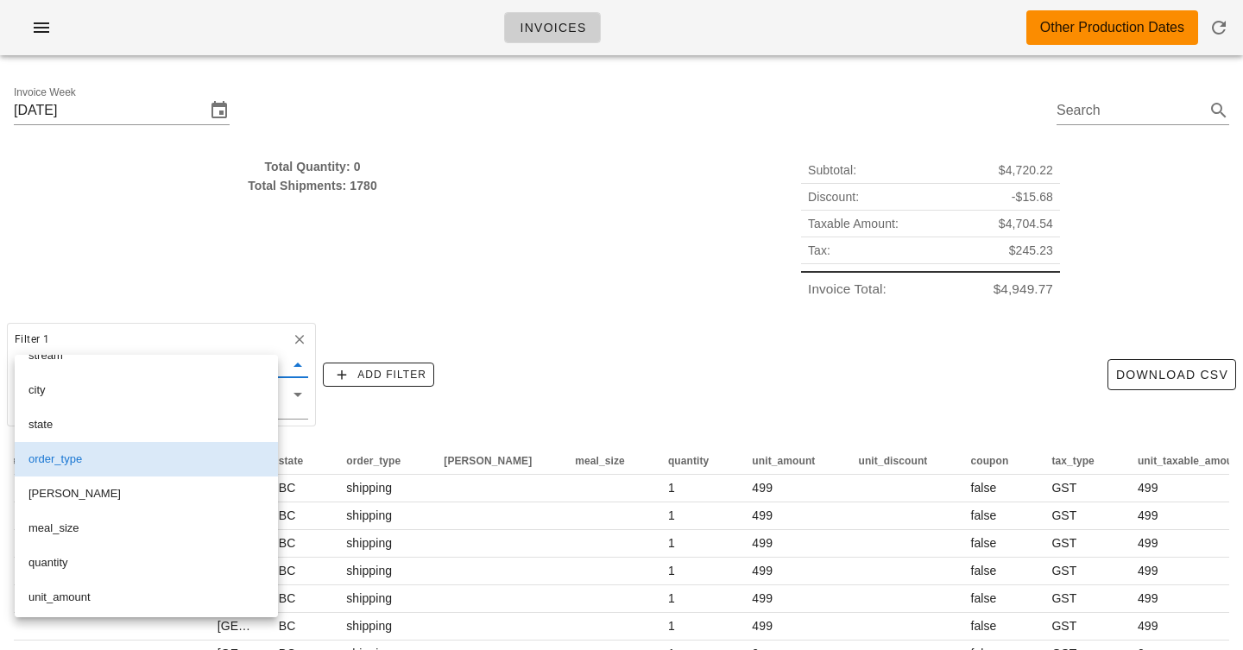
click at [147, 276] on div "Total Quantity: 0 Total Shipments: 1780" at bounding box center [312, 230] width 618 height 166
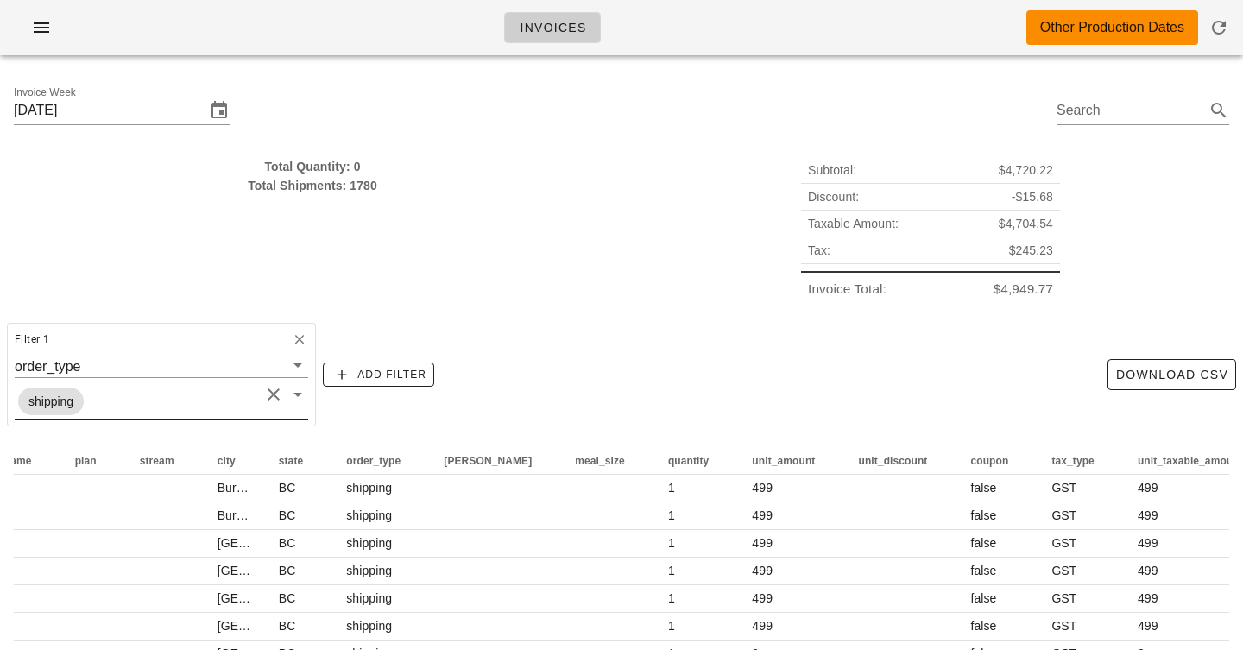
click at [263, 395] on button "Clear Values" at bounding box center [273, 394] width 21 height 21
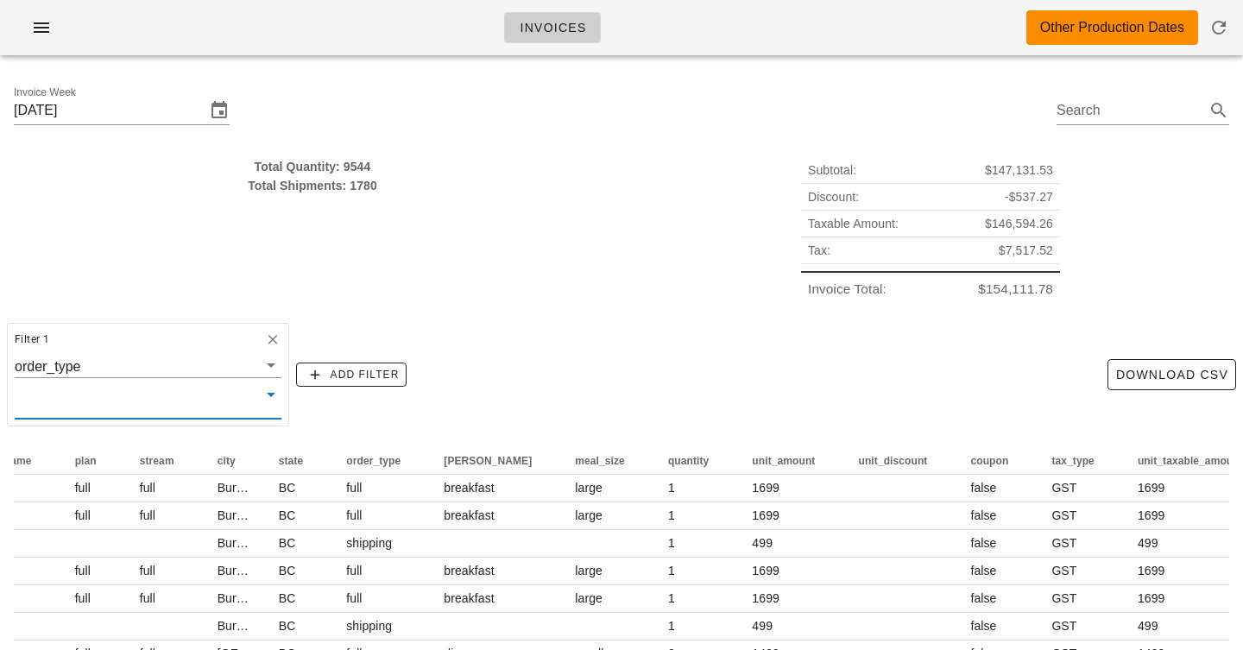
click at [261, 395] on div "Filter 1 order_type Add Filter Download CSV" at bounding box center [621, 374] width 1243 height 117
click at [261, 398] on icon at bounding box center [271, 394] width 21 height 21
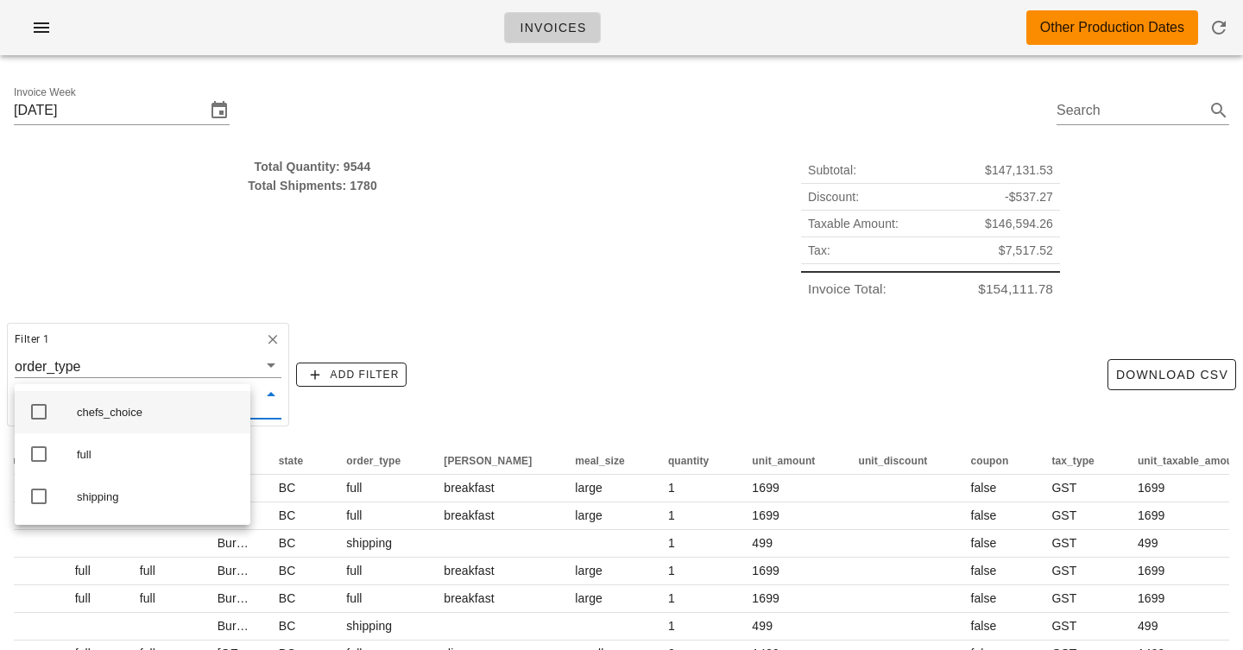
click at [141, 410] on div "chefs_choice" at bounding box center [157, 413] width 160 height 14
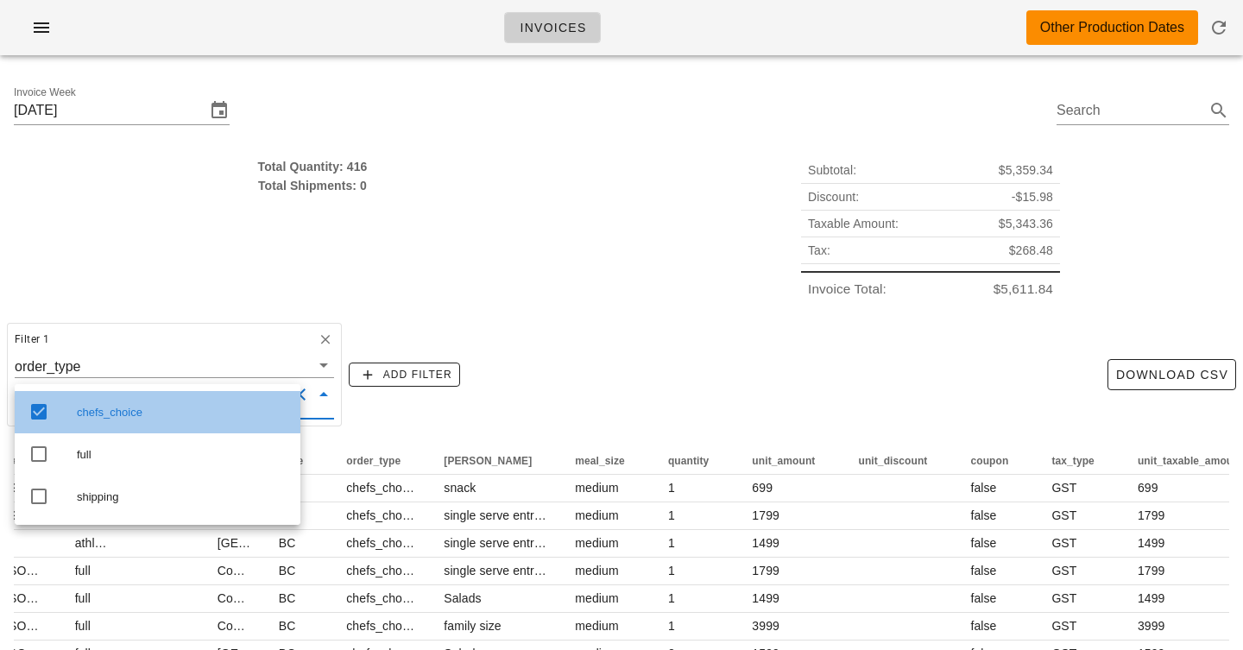
click at [146, 414] on div "chefs_choice" at bounding box center [182, 413] width 210 height 14
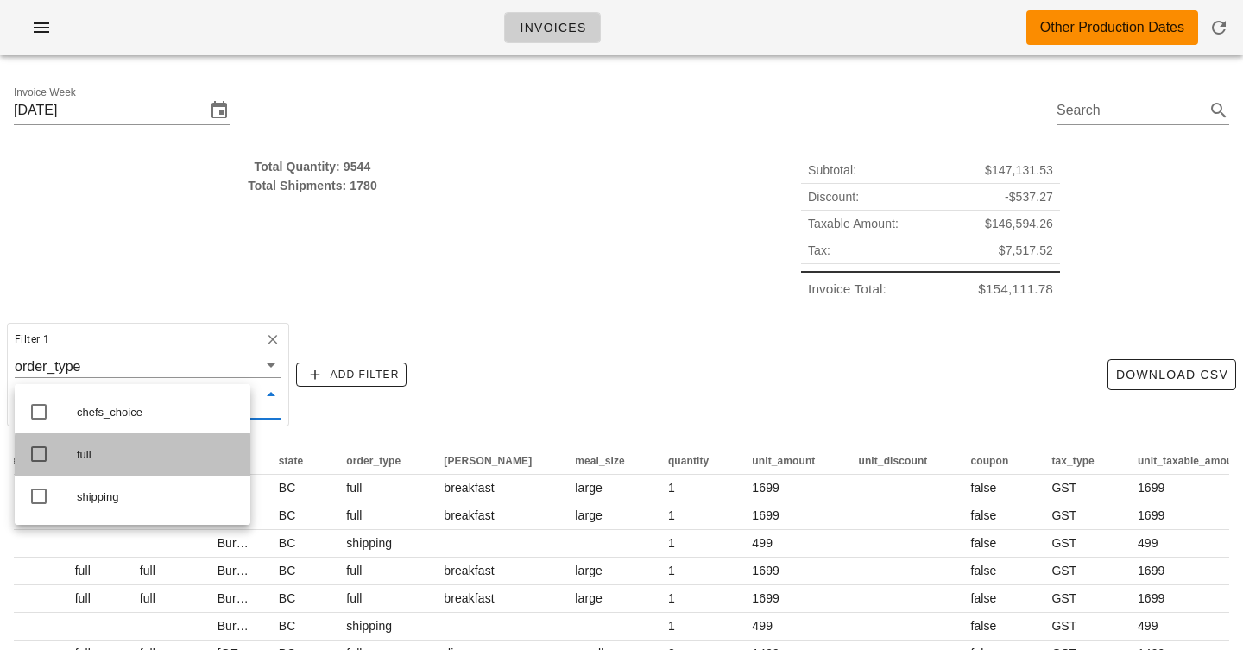
click at [87, 454] on div "full" at bounding box center [157, 455] width 160 height 14
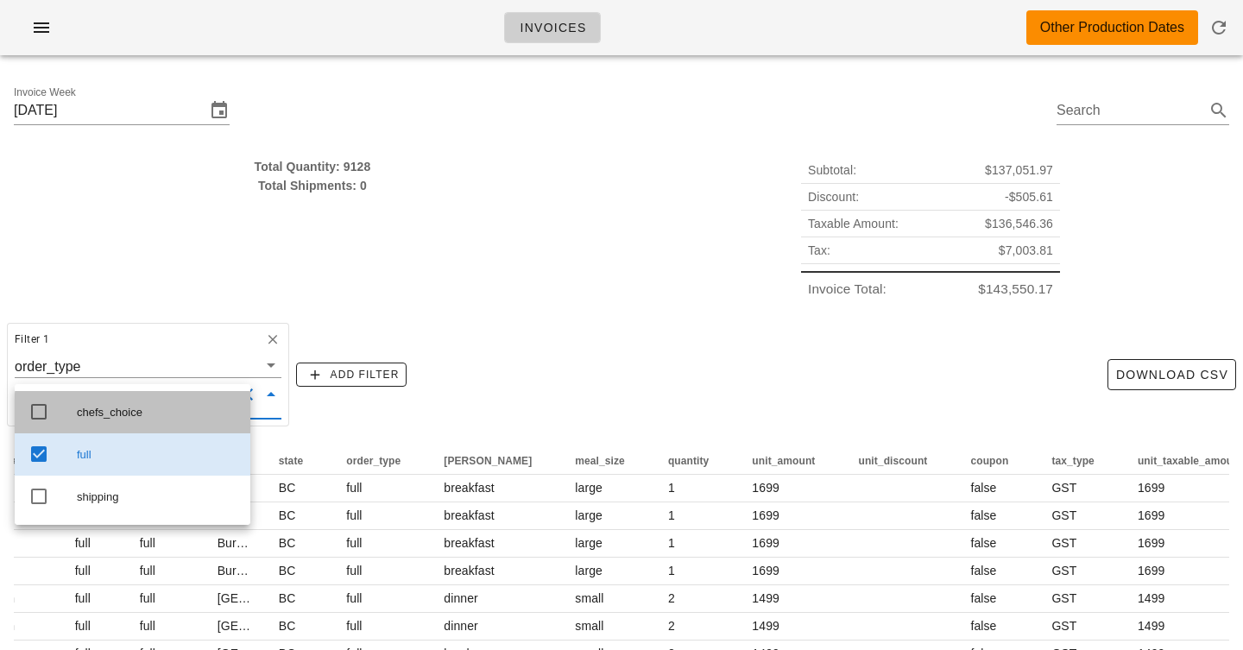
click at [95, 403] on div "chefs_choice" at bounding box center [157, 413] width 160 height 28
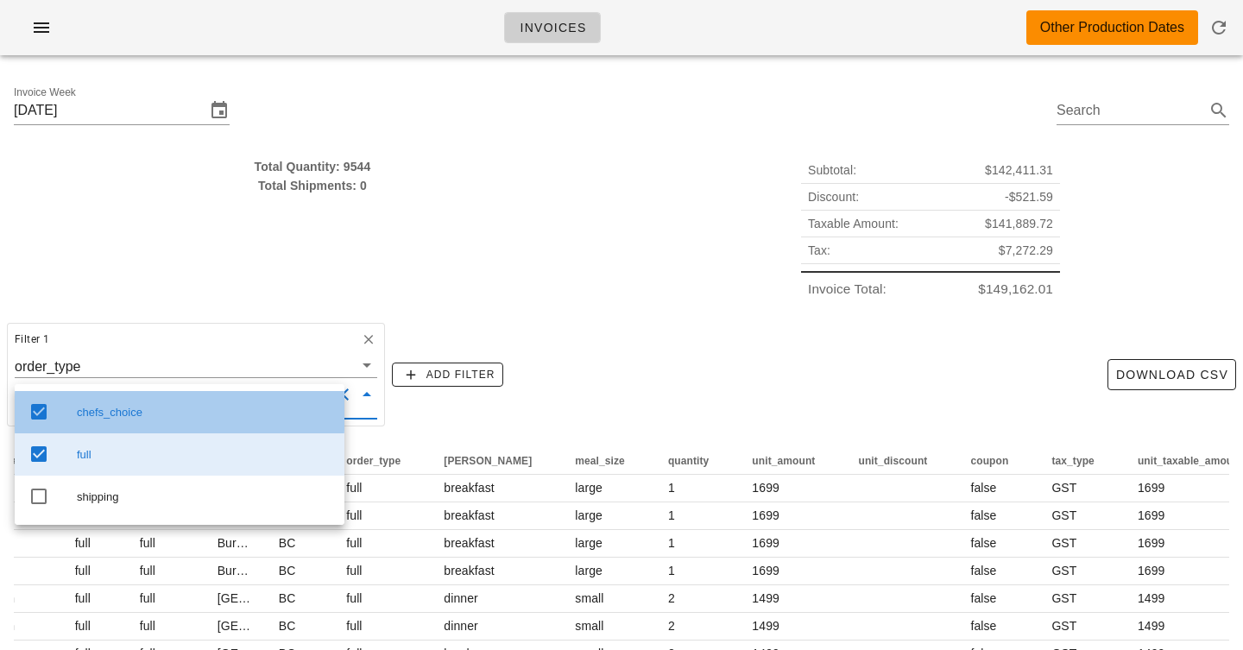
click at [87, 409] on div "chefs_choice" at bounding box center [204, 413] width 254 height 14
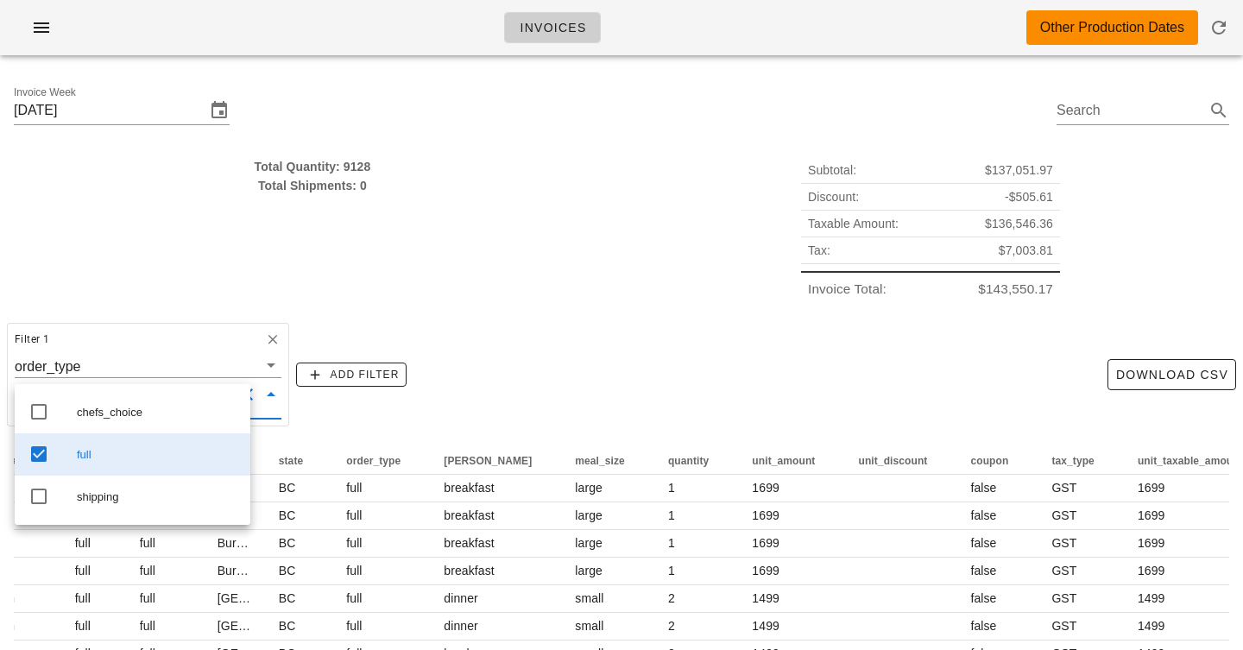
click at [90, 459] on div "full" at bounding box center [157, 455] width 160 height 14
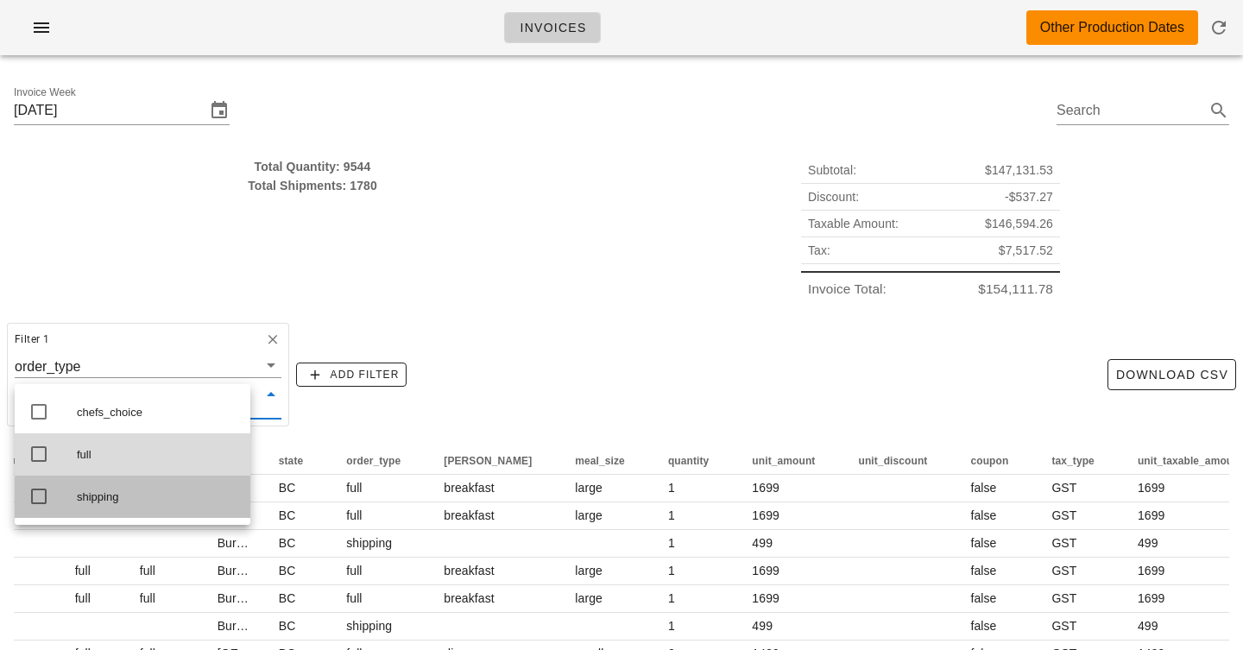
click at [90, 508] on div "shipping" at bounding box center [157, 497] width 160 height 28
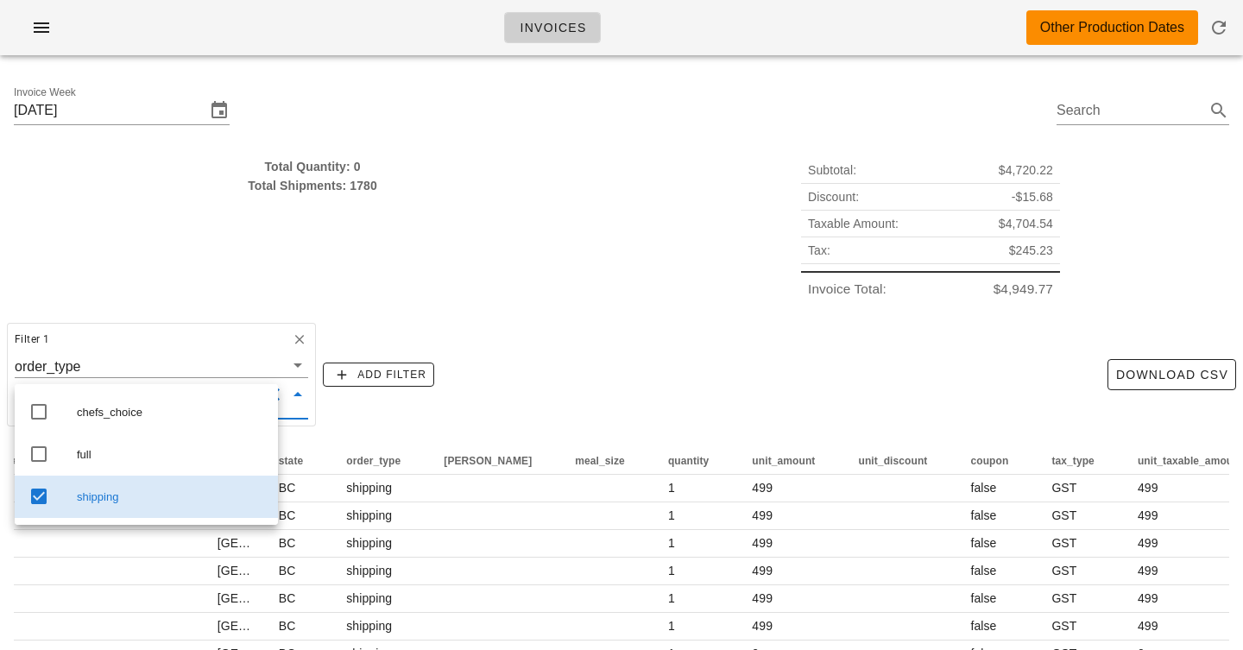
click at [123, 272] on div "Total Quantity: 0 Total Shipments: 1780" at bounding box center [312, 230] width 618 height 166
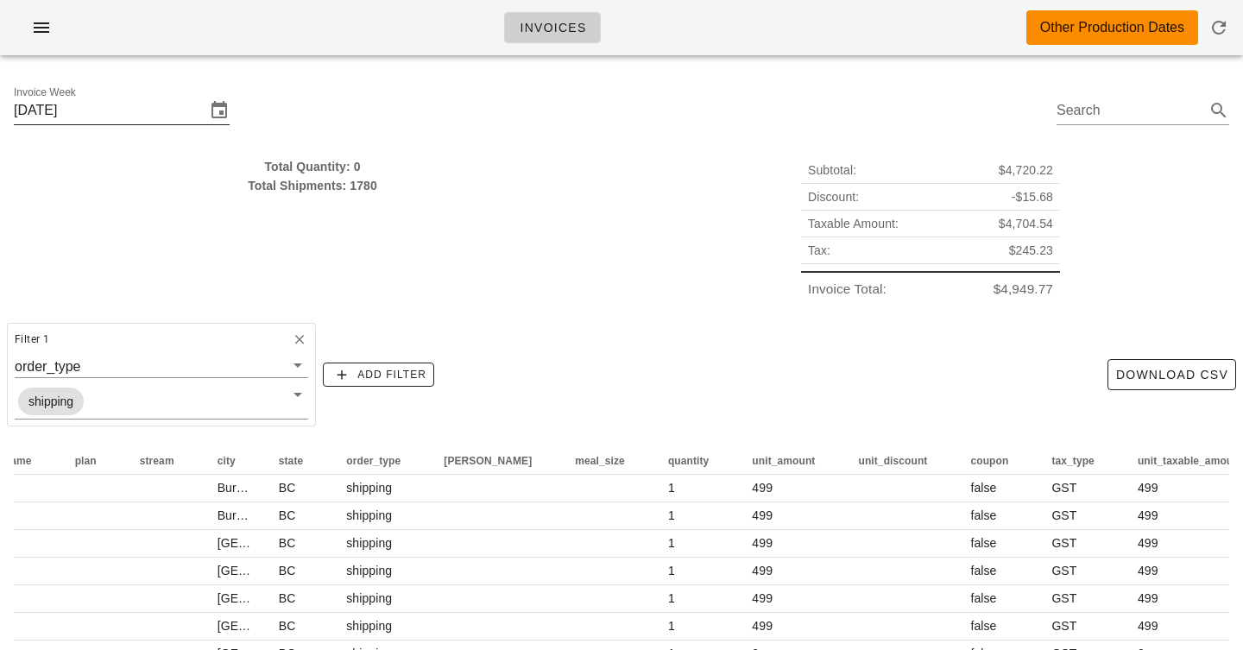
click at [137, 112] on input "[DATE]" at bounding box center [110, 111] width 192 height 28
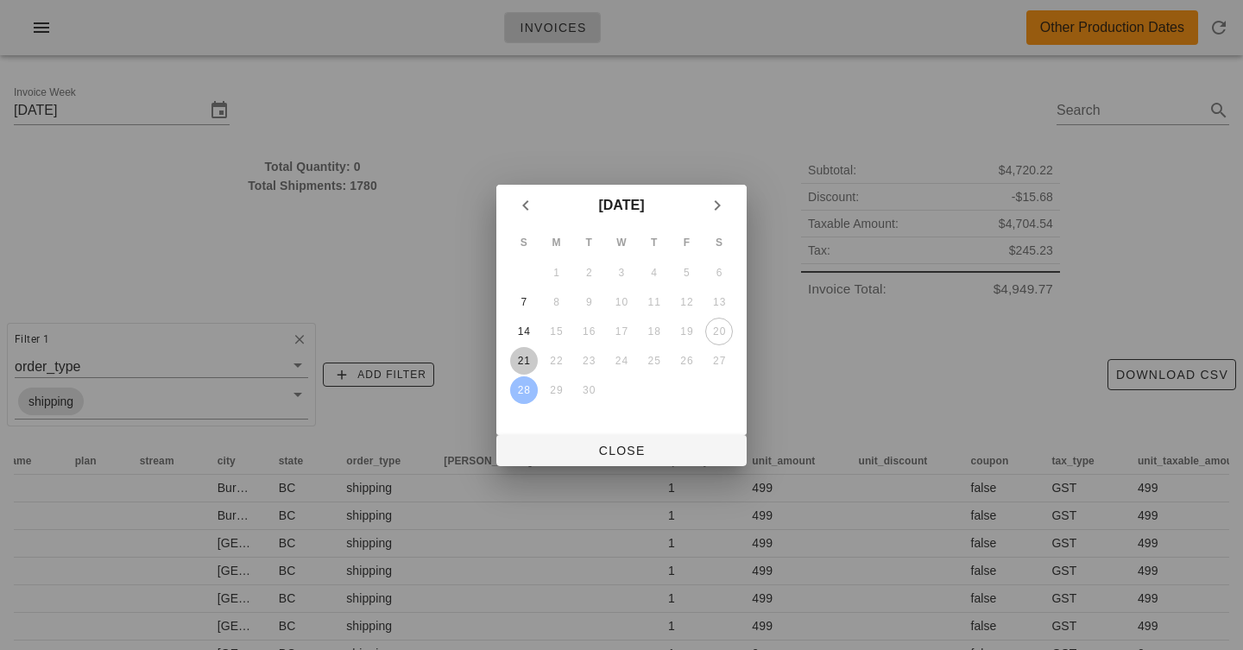
click at [524, 360] on div "21" at bounding box center [524, 361] width 28 height 12
click at [526, 358] on div "21" at bounding box center [524, 361] width 28 height 12
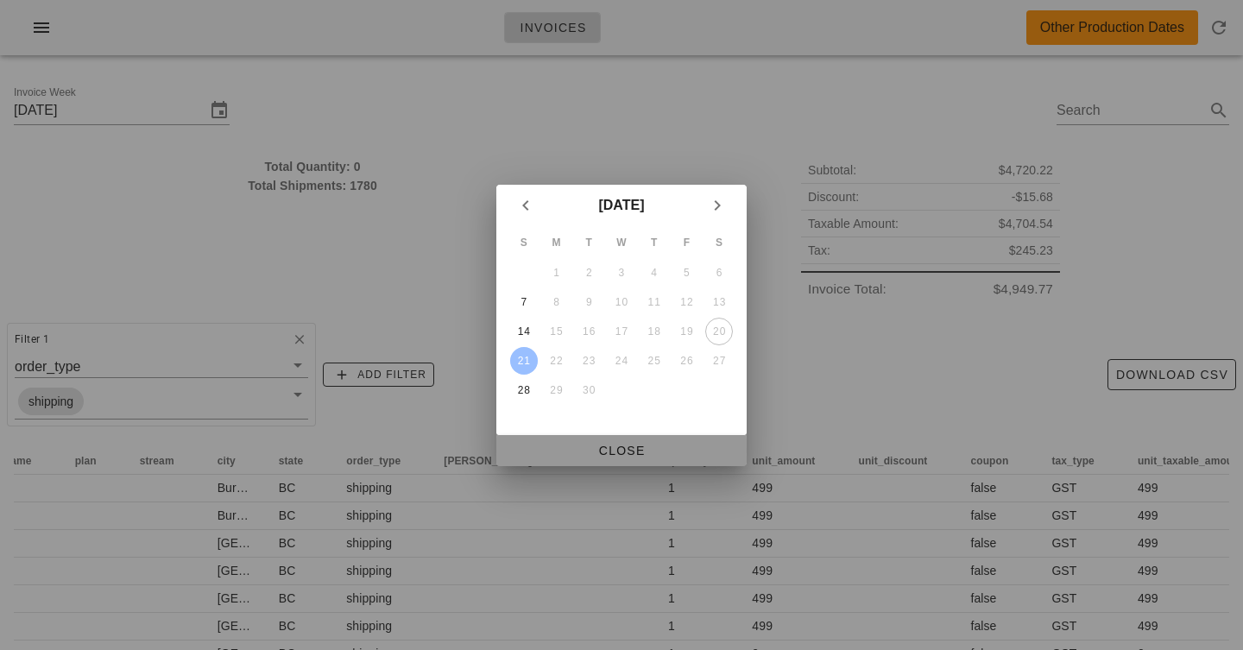
click at [627, 447] on span "Close" at bounding box center [621, 451] width 223 height 14
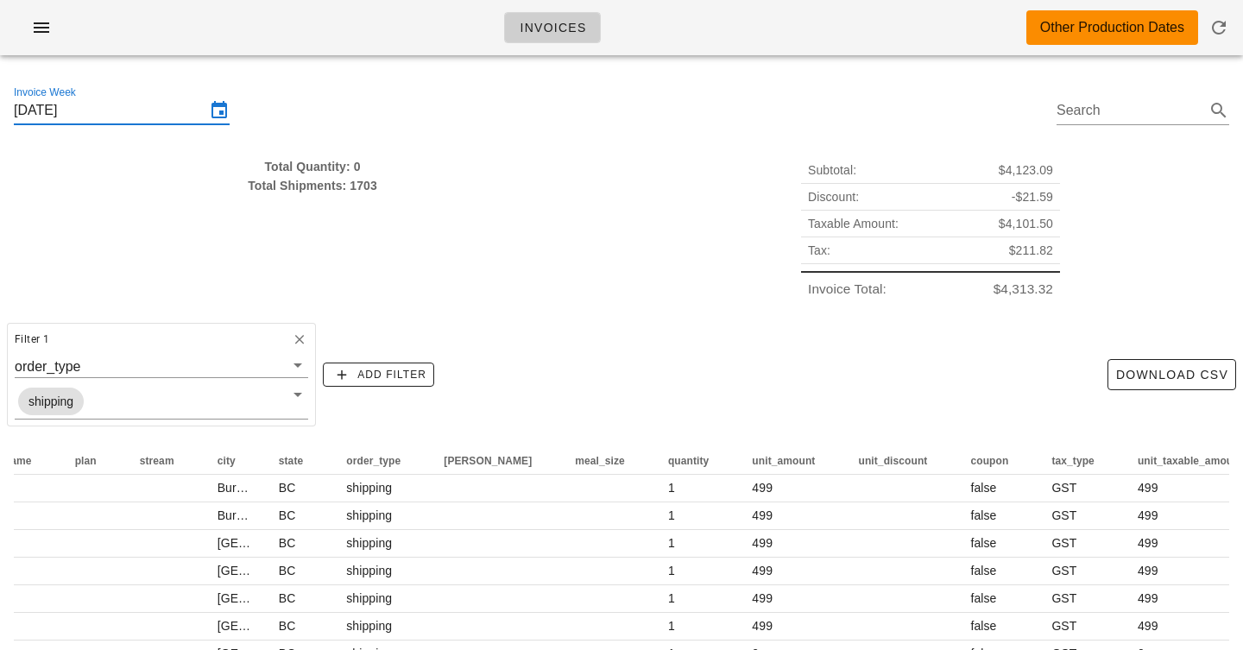
click at [174, 111] on input "[DATE]" at bounding box center [110, 111] width 192 height 28
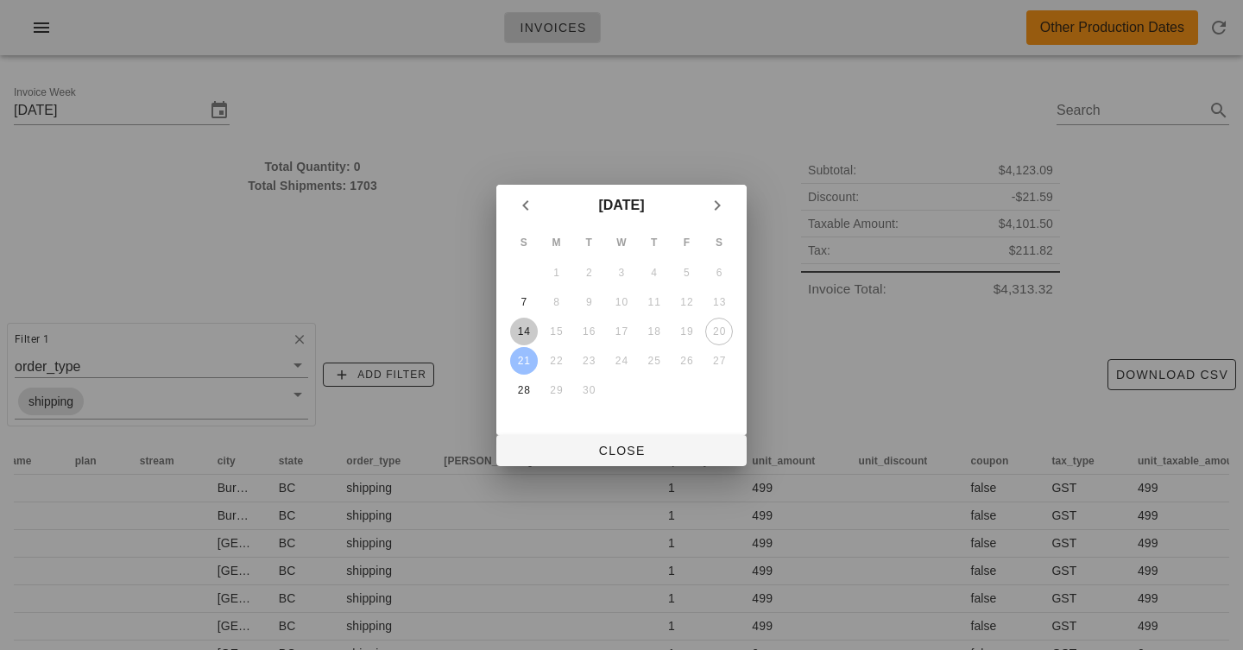
click at [535, 335] on div "14" at bounding box center [524, 331] width 28 height 12
click at [521, 327] on div "14" at bounding box center [524, 331] width 28 height 12
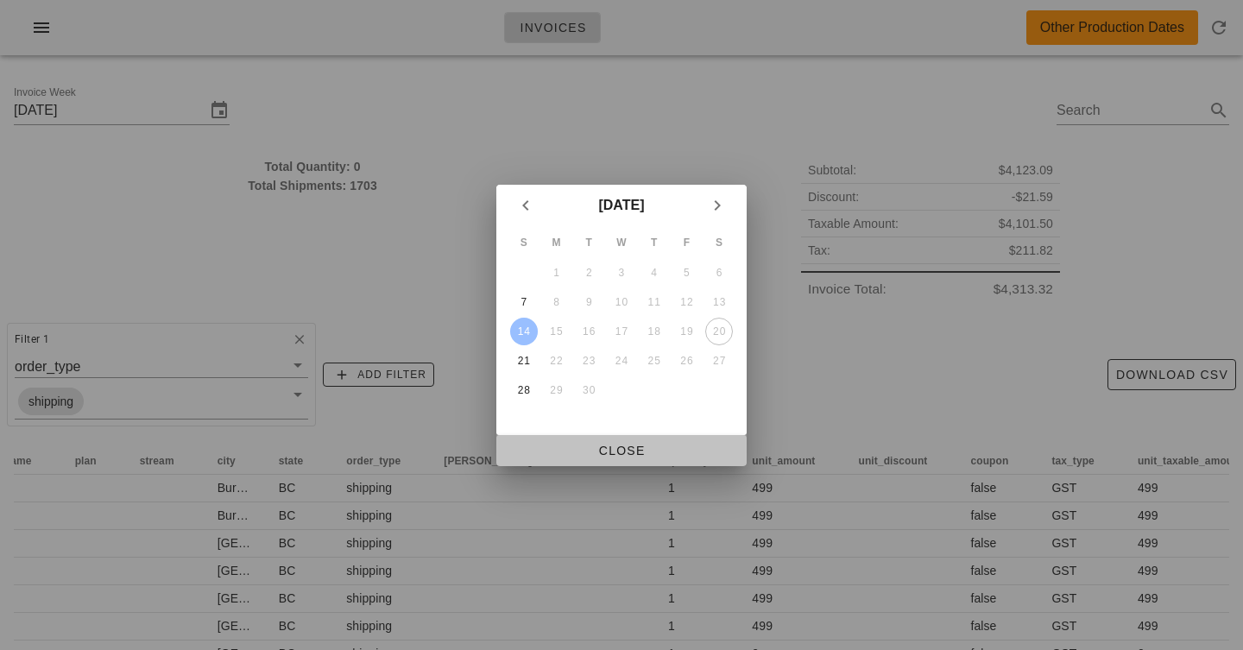
click at [560, 453] on span "Close" at bounding box center [621, 451] width 223 height 14
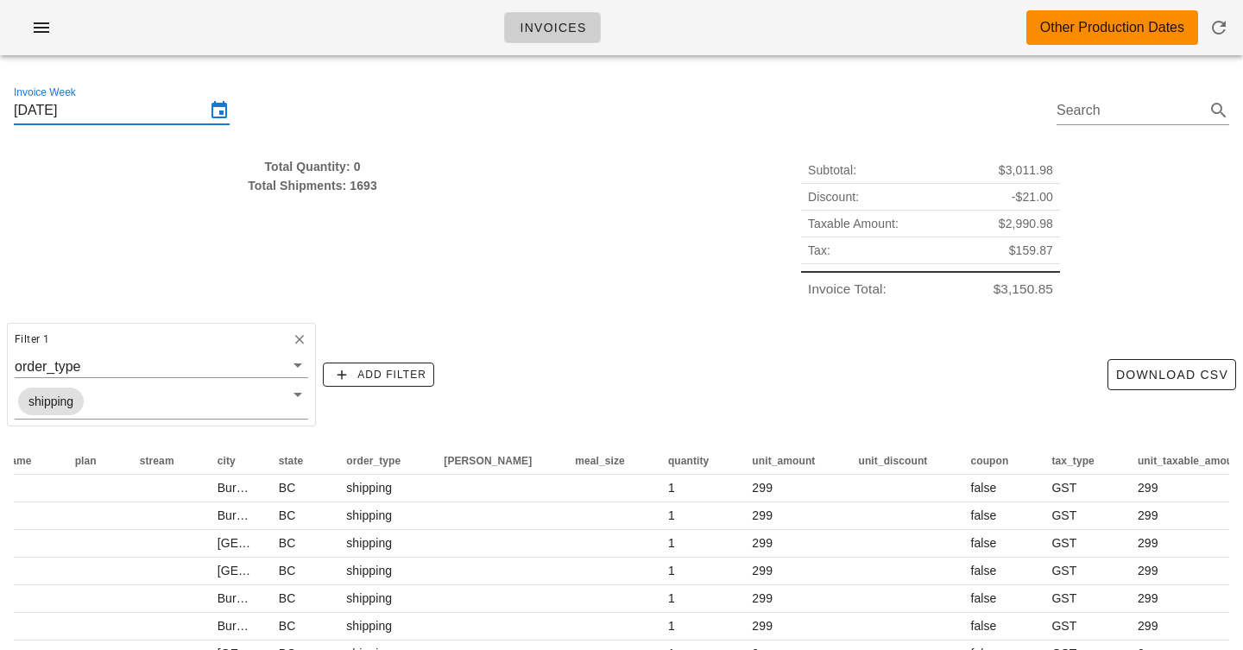
click at [167, 107] on input "[DATE]" at bounding box center [110, 111] width 192 height 28
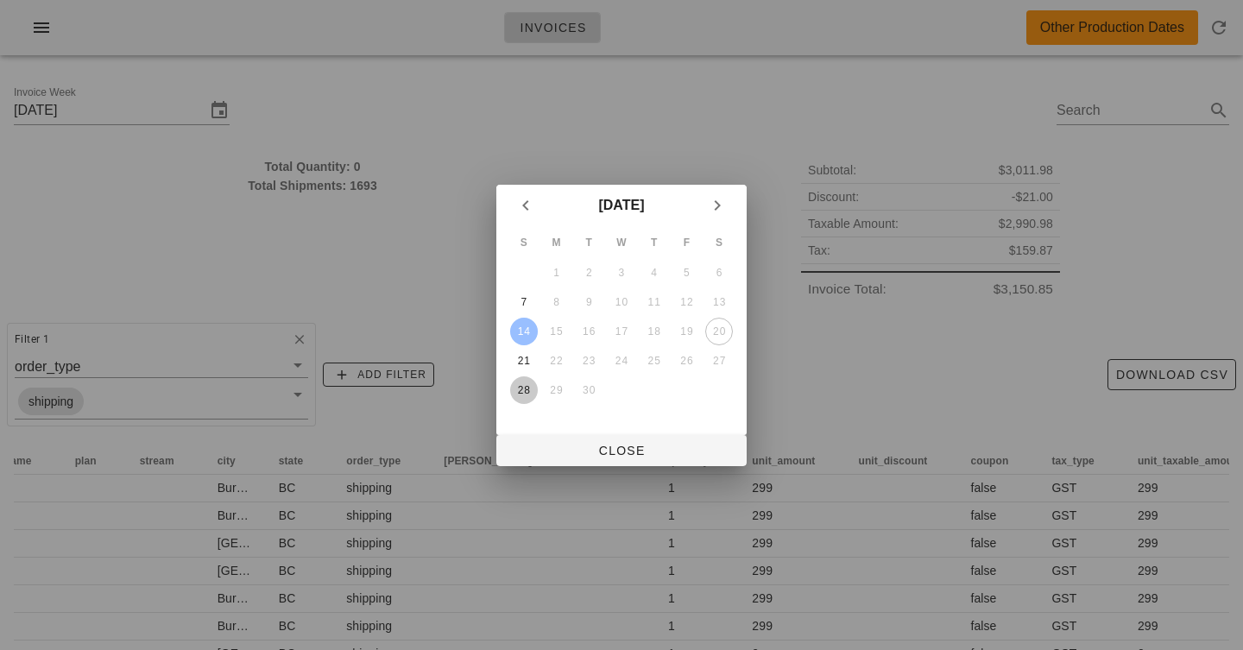
click at [530, 385] on div "28" at bounding box center [524, 390] width 28 height 12
click at [532, 390] on div "28" at bounding box center [524, 390] width 28 height 12
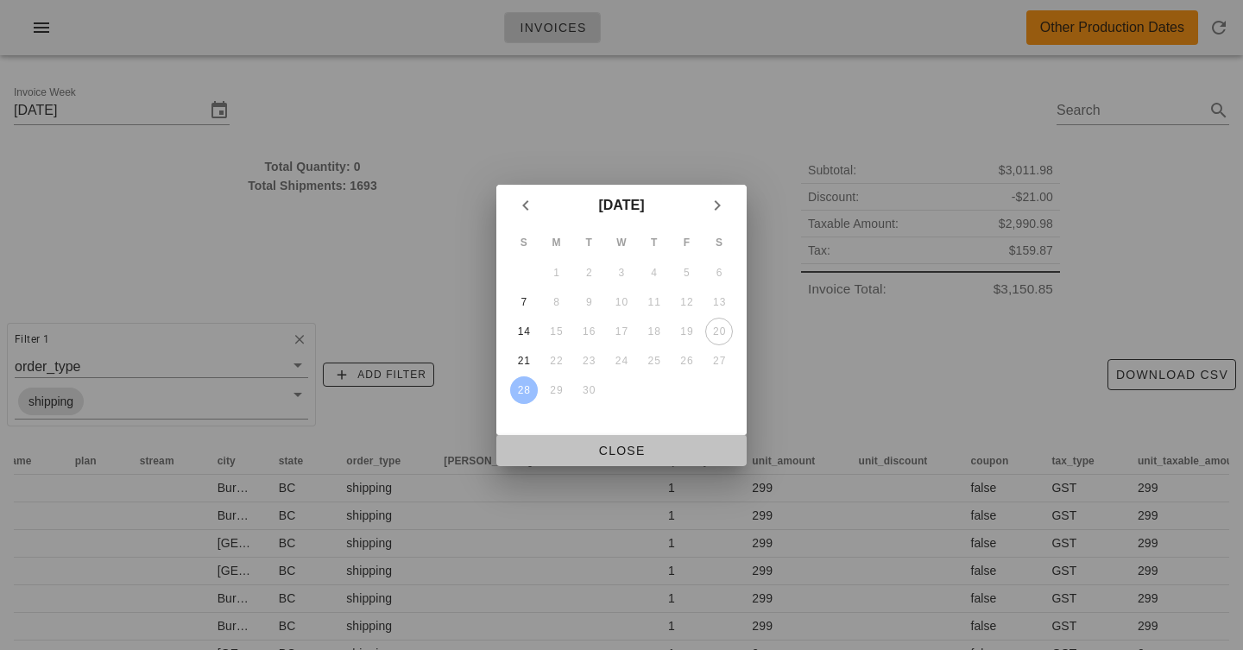
click at [630, 458] on button "Close" at bounding box center [621, 450] width 250 height 31
type input "[DATE]"
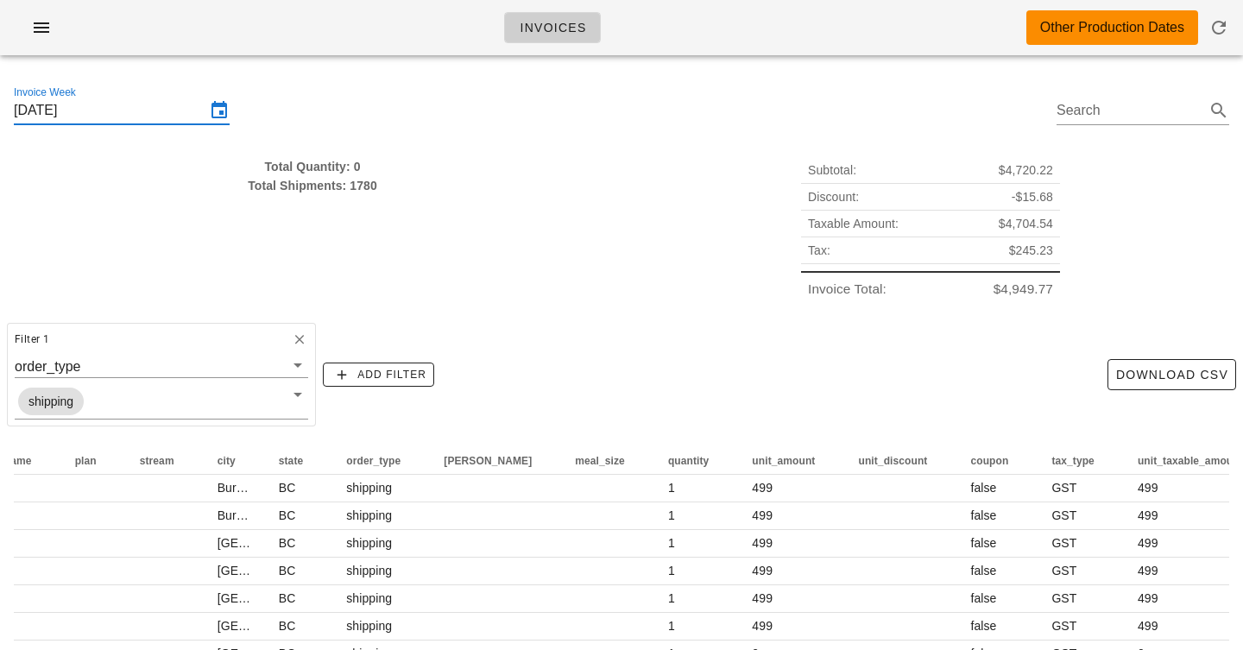
click at [325, 164] on div "Total Quantity: 0" at bounding box center [312, 166] width 597 height 19
drag, startPoint x: 325, startPoint y: 164, endPoint x: 325, endPoint y: 202, distance: 38.0
click at [325, 202] on div "Total Quantity: 0 Total Shipments: 1780" at bounding box center [312, 230] width 618 height 166
